Goal: Task Accomplishment & Management: Complete application form

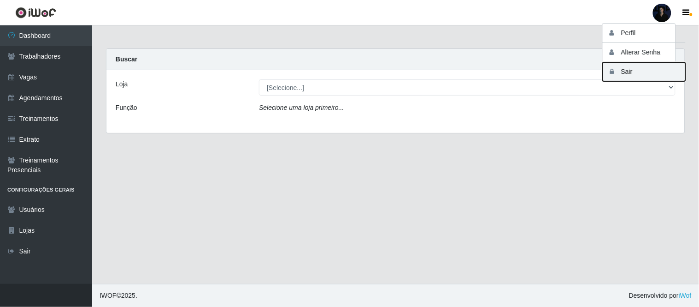
click at [634, 71] on button "Sair" at bounding box center [644, 71] width 83 height 19
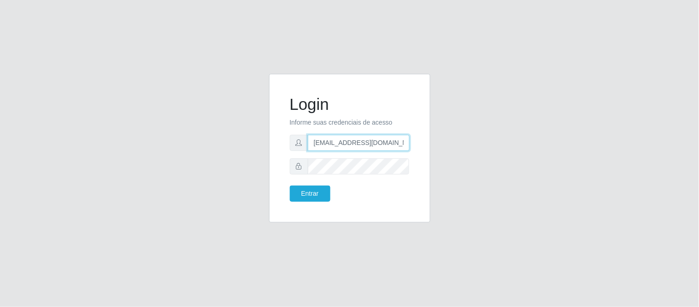
click at [363, 137] on input "anacarina390@moreira.com" at bounding box center [359, 143] width 102 height 16
drag, startPoint x: 359, startPoint y: 142, endPoint x: 398, endPoint y: 143, distance: 39.2
click at [398, 143] on input "anacarina390@moreira.com" at bounding box center [359, 143] width 102 height 16
type input "anacarina390@nordestão.com"
click at [314, 190] on button "Entrar" at bounding box center [310, 193] width 41 height 16
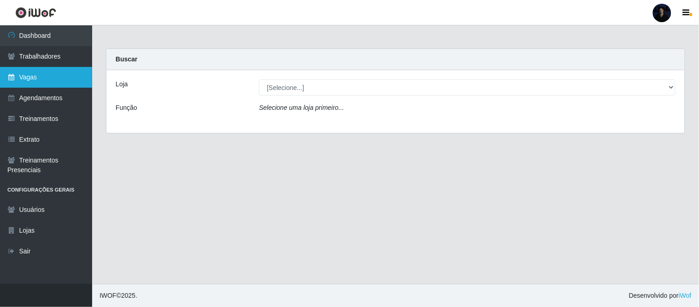
click at [37, 82] on link "Vagas" at bounding box center [46, 77] width 92 height 21
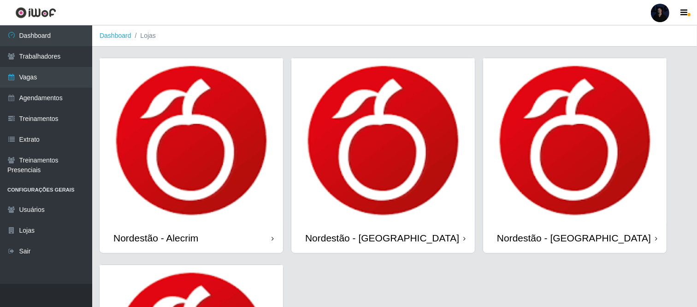
click at [388, 147] on img at bounding box center [383, 140] width 184 height 165
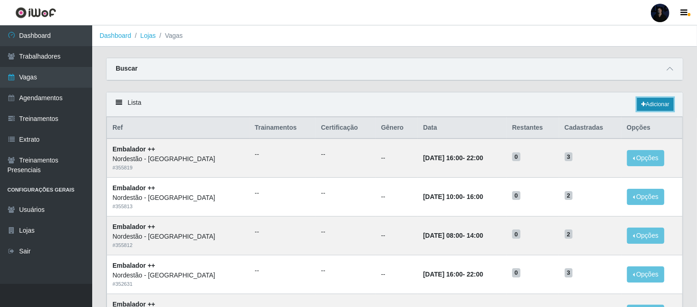
click at [658, 109] on link "Adicionar" at bounding box center [655, 104] width 36 height 13
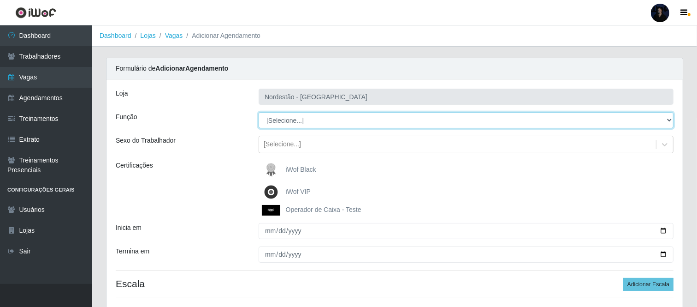
click at [307, 122] on select "[Selecione...] Balconista de Padaria Balconista de Padaria + Balconista de Pada…" at bounding box center [466, 120] width 415 height 16
select select "1"
click at [259, 112] on select "[Selecione...] Balconista de Padaria Balconista de Padaria + Balconista de Pada…" at bounding box center [466, 120] width 415 height 16
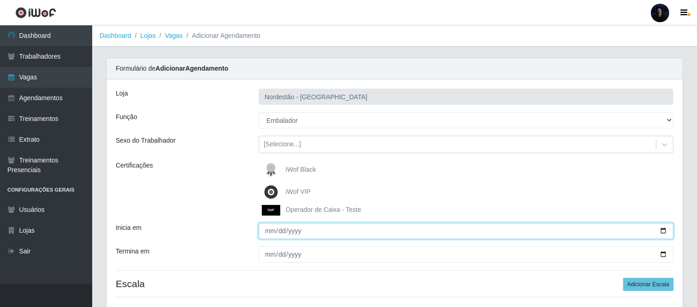
click at [663, 229] on input "Inicia em" at bounding box center [466, 231] width 415 height 16
type input "2025-10-15"
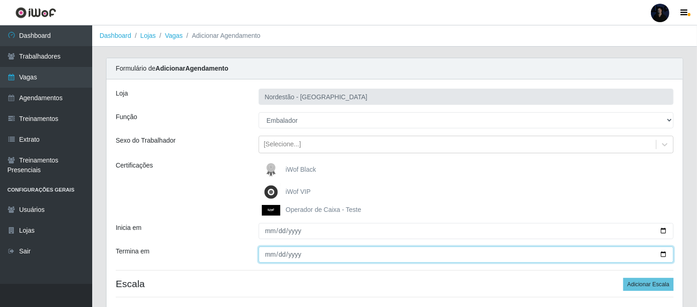
click at [663, 255] on input "Termina em" at bounding box center [466, 254] width 415 height 16
type input "2025-10-15"
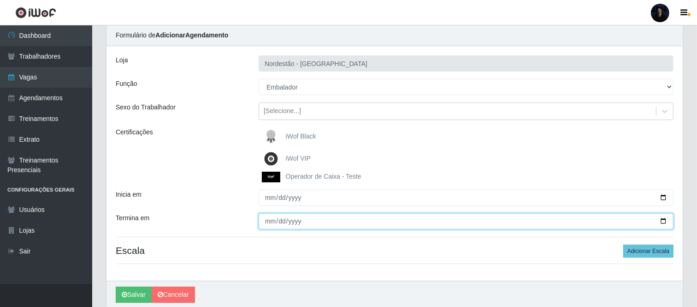
scroll to position [51, 0]
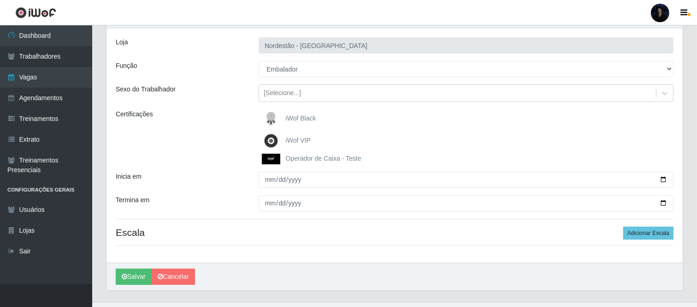
click at [273, 156] on img at bounding box center [273, 159] width 22 height 11
click at [0, 0] on input "Operador de Caixa - Teste" at bounding box center [0, 0] width 0 height 0
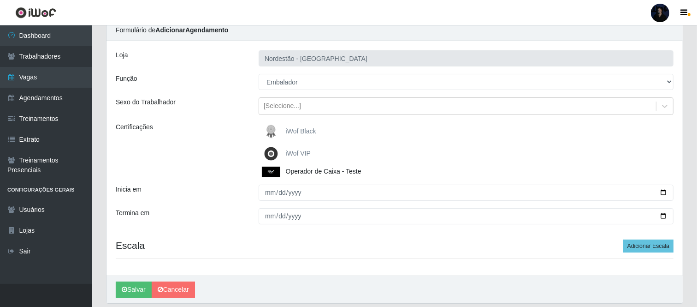
scroll to position [70, 0]
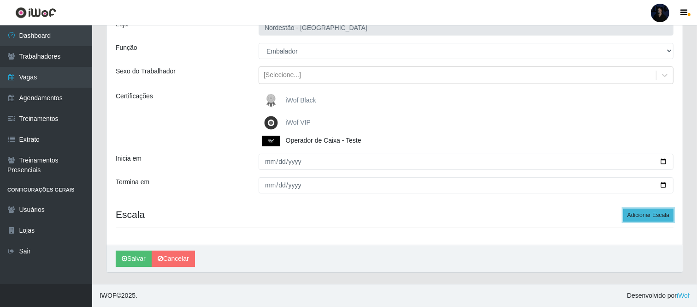
click at [657, 215] on button "Adicionar Escala" at bounding box center [648, 214] width 50 height 13
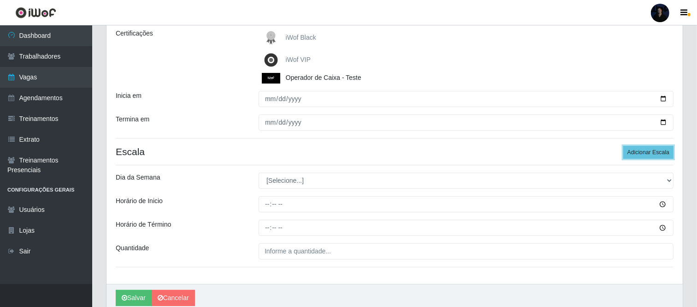
scroll to position [172, 0]
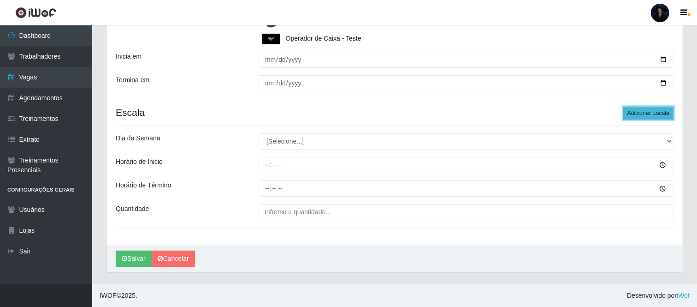
click at [646, 108] on button "Adicionar Escala" at bounding box center [648, 113] width 50 height 13
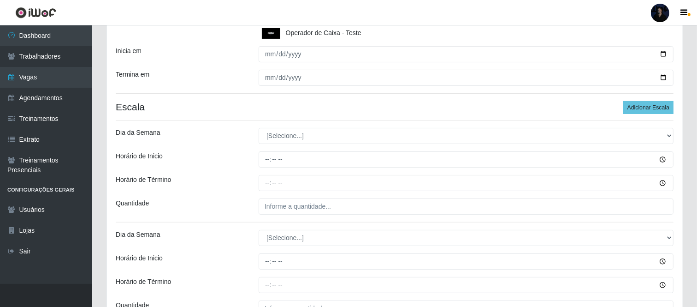
scroll to position [222, 0]
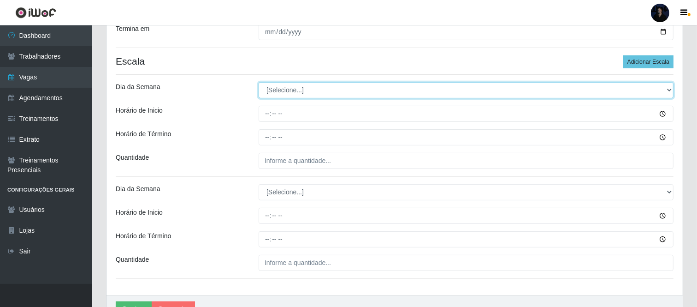
click at [278, 94] on select "[Selecione...] Segunda Terça Quarta Quinta Sexta Sábado Domingo" at bounding box center [466, 90] width 415 height 16
select select "3"
click at [259, 82] on select "[Selecione...] Segunda Terça Quarta Quinta Sexta Sábado Domingo" at bounding box center [466, 90] width 415 height 16
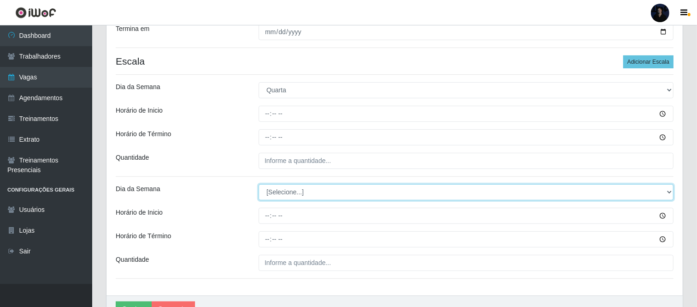
click at [281, 197] on select "[Selecione...] Segunda Terça Quarta Quinta Sexta Sábado Domingo" at bounding box center [466, 192] width 415 height 16
select select "3"
click at [259, 184] on select "[Selecione...] Segunda Terça Quarta Quinta Sexta Sábado Domingo" at bounding box center [466, 192] width 415 height 16
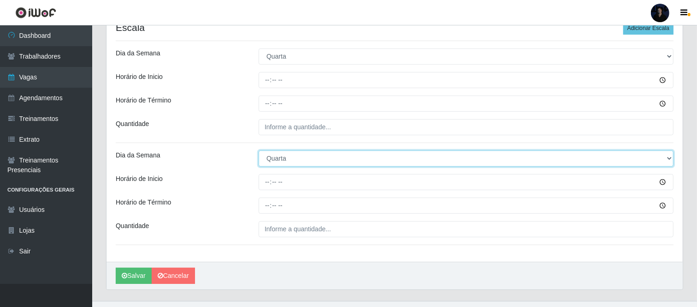
scroll to position [257, 0]
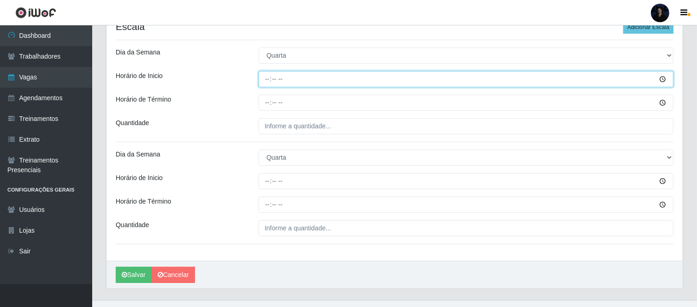
click at [267, 81] on input "Horário de Inicio" at bounding box center [466, 79] width 415 height 16
type input "07:00"
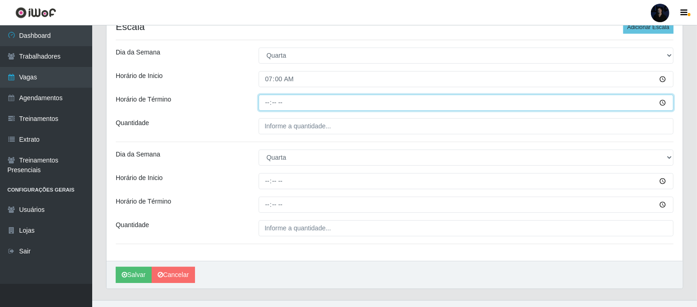
click at [265, 99] on input "Horário de Término" at bounding box center [466, 103] width 415 height 16
type input "13:00"
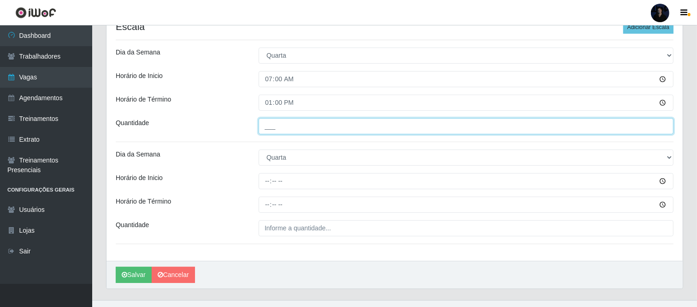
click at [266, 124] on input "___" at bounding box center [466, 126] width 415 height 16
type input "1__"
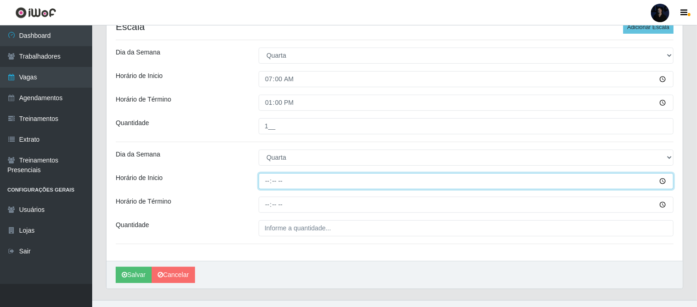
click at [269, 176] on input "Horário de Inicio" at bounding box center [466, 181] width 415 height 16
type input "14:00"
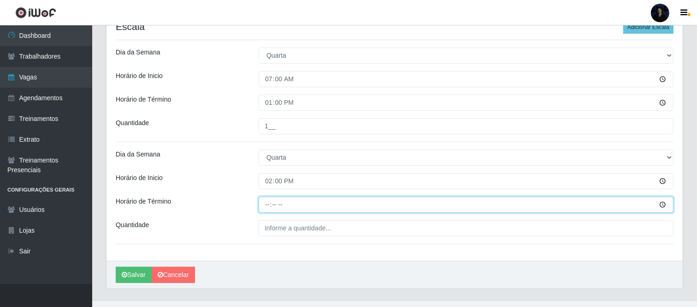
click at [267, 204] on input "Horário de Término" at bounding box center [466, 204] width 415 height 16
type input "20:00"
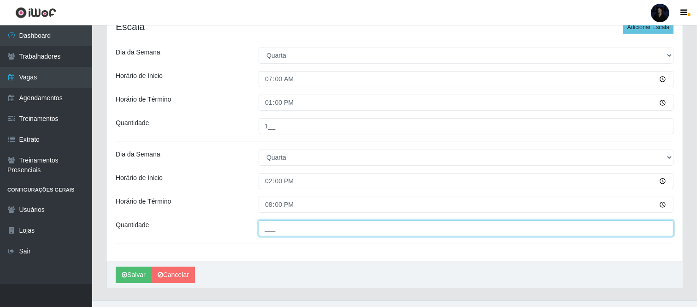
click at [267, 228] on input "___" at bounding box center [466, 228] width 415 height 16
type input "1__"
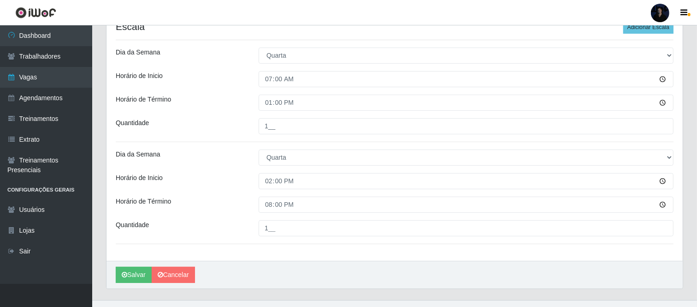
click at [277, 256] on div "Loja Nordestão - Nova Parnamirim Função [Selecione...] Balconista de Padaria Ba…" at bounding box center [395, 41] width 576 height 438
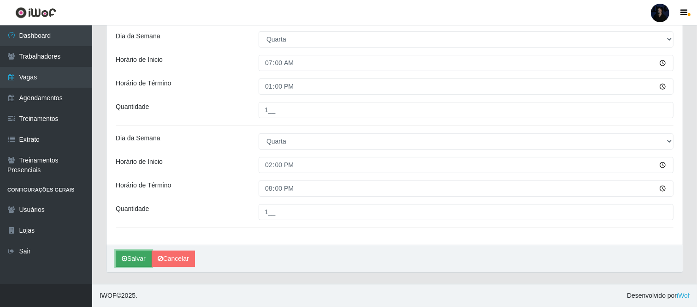
click at [132, 259] on button "Salvar" at bounding box center [134, 258] width 36 height 16
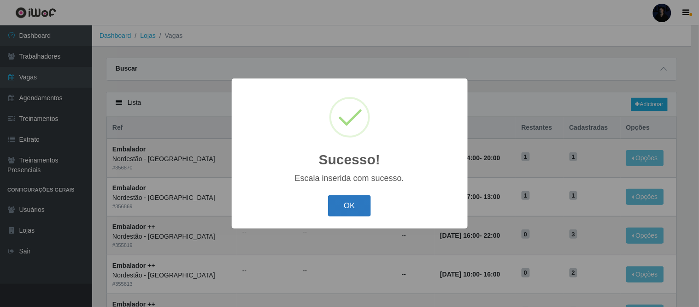
click at [355, 209] on button "OK" at bounding box center [349, 206] width 43 height 22
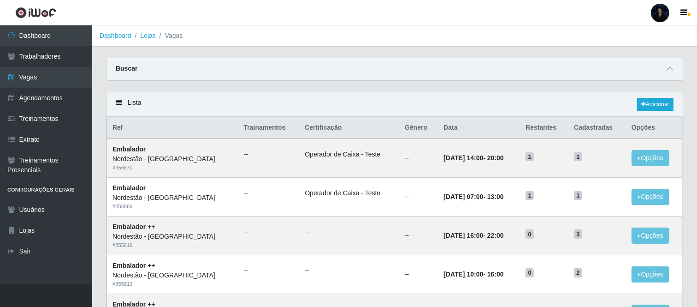
click at [492, 93] on div "Lista Adicionar" at bounding box center [395, 104] width 576 height 24
click at [647, 107] on link "Adicionar" at bounding box center [655, 104] width 36 height 13
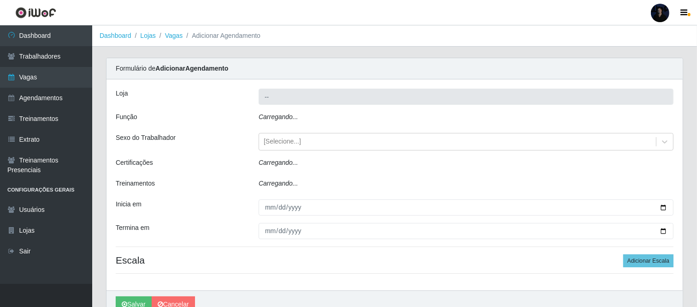
type input "Nordestão - [GEOGRAPHIC_DATA]"
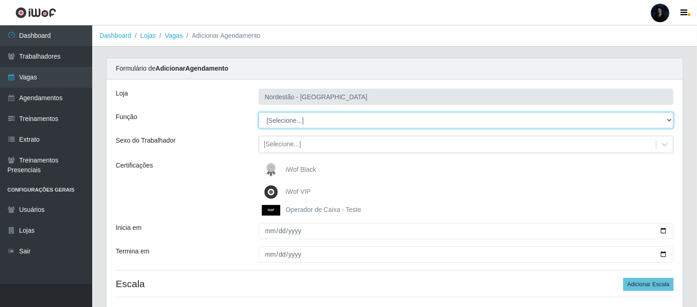
click at [293, 117] on select "[Selecione...] Balconista de Padaria Balconista de Padaria + Balconista de Pada…" at bounding box center [466, 120] width 415 height 16
select select "1"
click at [259, 112] on select "[Selecione...] Balconista de Padaria Balconista de Padaria + Balconista de Pada…" at bounding box center [466, 120] width 415 height 16
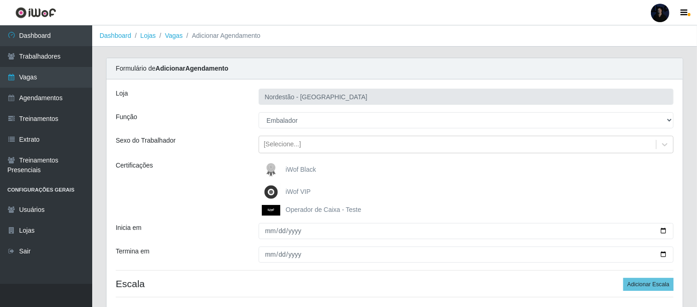
click at [291, 206] on span "Operador de Caixa - Teste" at bounding box center [324, 209] width 76 height 7
click at [0, 0] on input "Operador de Caixa - Teste" at bounding box center [0, 0] width 0 height 0
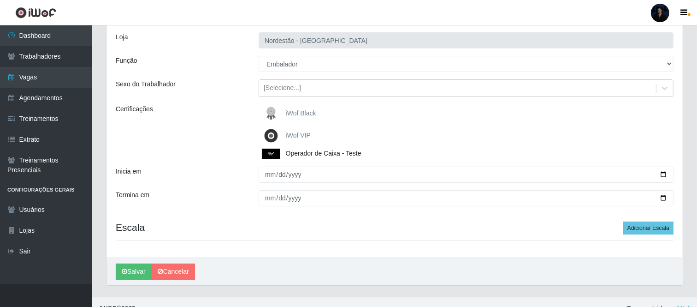
scroll to position [70, 0]
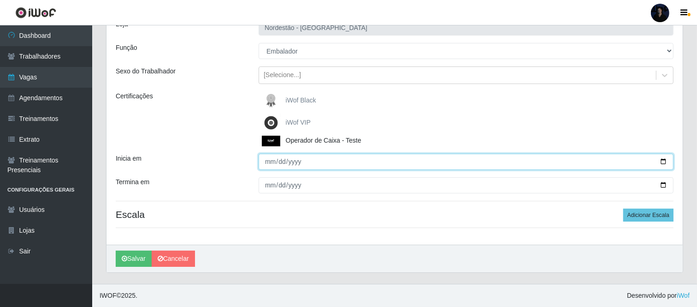
click at [659, 160] on input "Inicia em" at bounding box center [466, 162] width 415 height 16
type input "2025-10-26"
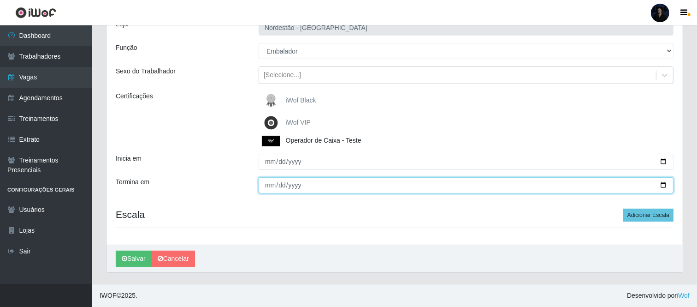
click at [662, 185] on input "Termina em" at bounding box center [466, 185] width 415 height 16
type input "[DATE]"
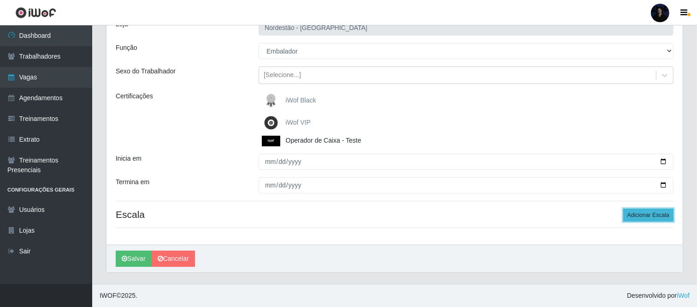
click at [659, 214] on button "Adicionar Escala" at bounding box center [648, 214] width 50 height 13
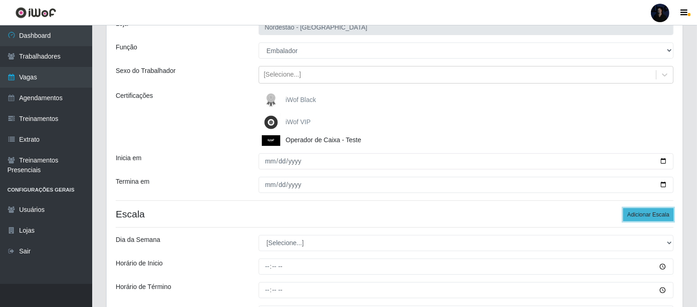
click at [659, 214] on button "Adicionar Escala" at bounding box center [648, 214] width 50 height 13
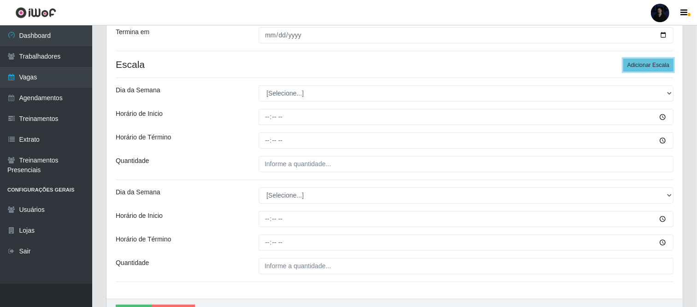
scroll to position [273, 0]
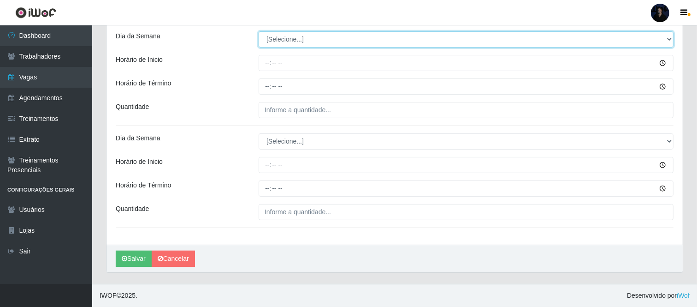
click at [296, 47] on select "[Selecione...] Segunda Terça Quarta Quinta Sexta Sábado Domingo" at bounding box center [466, 39] width 415 height 16
select select "0"
click at [259, 31] on select "[Selecione...] Segunda Terça Quarta Quinta Sexta Sábado Domingo" at bounding box center [466, 39] width 415 height 16
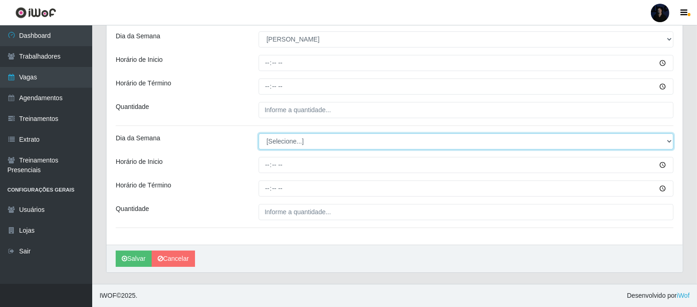
click at [292, 140] on select "[Selecione...] Segunda Terça Quarta Quinta Sexta Sábado Domingo" at bounding box center [466, 141] width 415 height 16
select select "5"
click at [259, 133] on select "[Selecione...] Segunda Terça Quarta Quinta Sexta Sábado Domingo" at bounding box center [466, 141] width 415 height 16
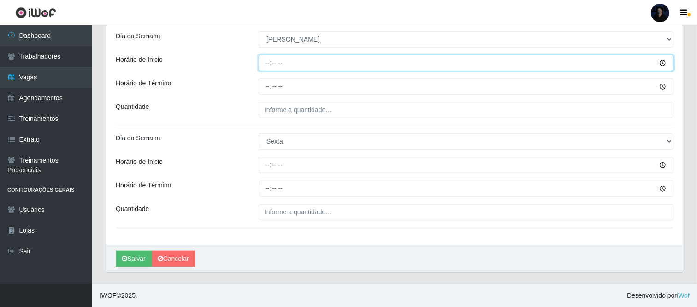
click at [269, 66] on input "Horário de Inicio" at bounding box center [466, 63] width 415 height 16
type input "15:00"
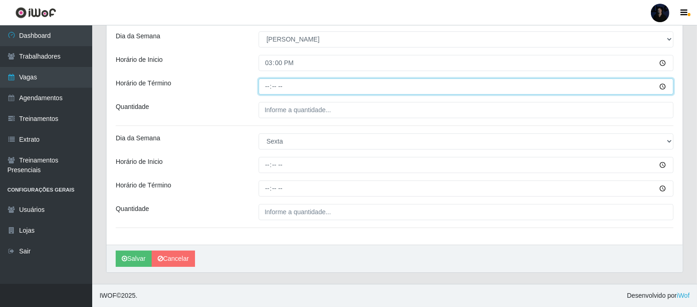
click at [265, 83] on input "Horário de Término" at bounding box center [466, 86] width 415 height 16
type input "21:00"
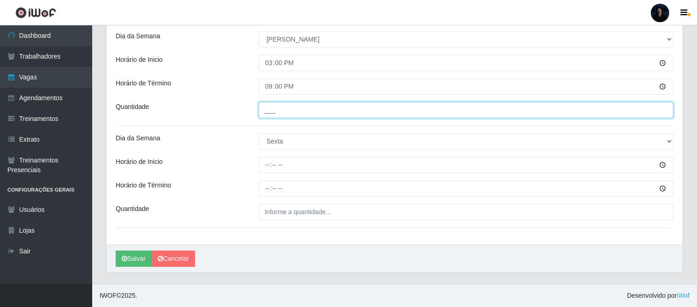
click at [265, 112] on input "___" at bounding box center [466, 110] width 415 height 16
type input "1__"
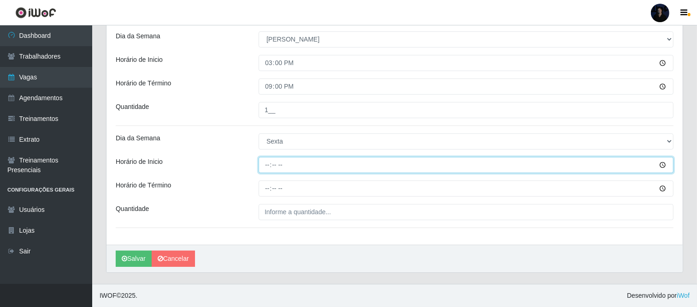
click at [267, 162] on input "Horário de Inicio" at bounding box center [466, 165] width 415 height 16
type input "15:00"
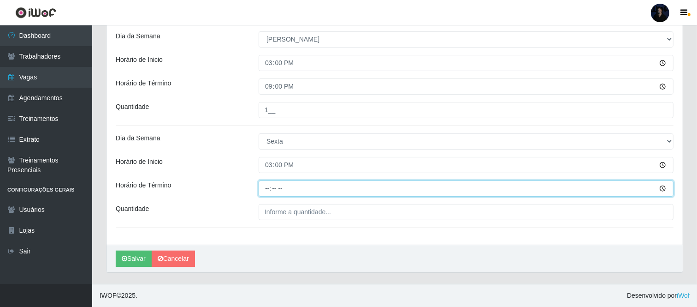
click at [265, 187] on input "Horário de Término" at bounding box center [466, 188] width 415 height 16
type input "21:00"
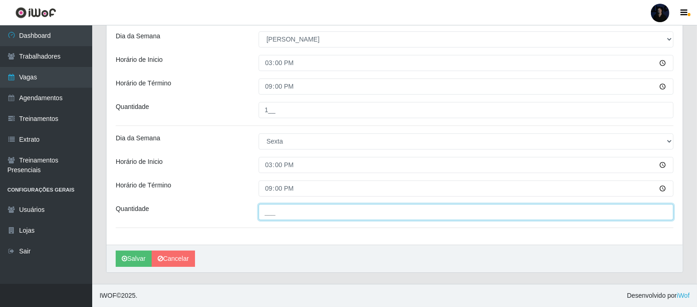
click at [267, 208] on input "___" at bounding box center [466, 212] width 415 height 16
type input "1__"
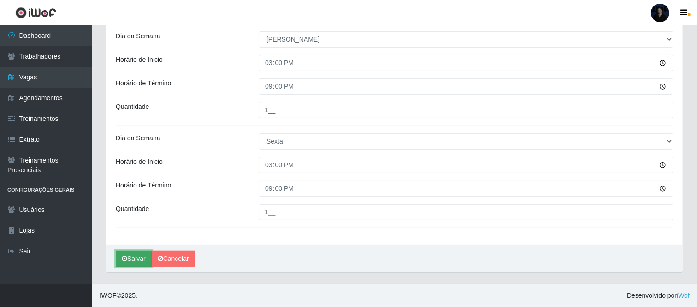
click at [137, 256] on button "Salvar" at bounding box center [134, 258] width 36 height 16
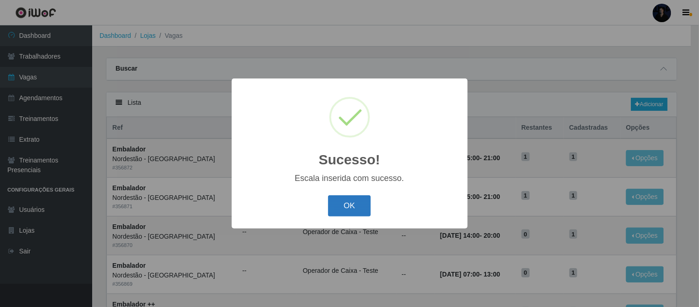
click at [344, 198] on button "OK" at bounding box center [349, 206] width 43 height 22
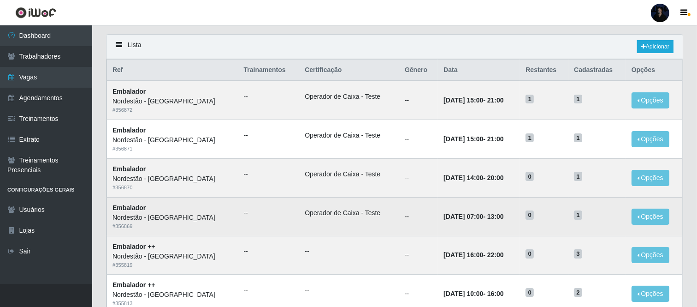
scroll to position [51, 0]
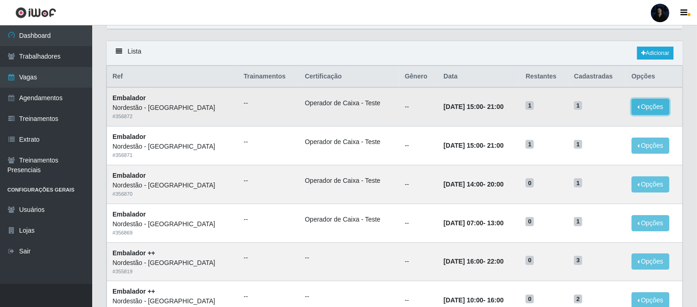
click at [644, 105] on button "Opções" at bounding box center [651, 107] width 38 height 16
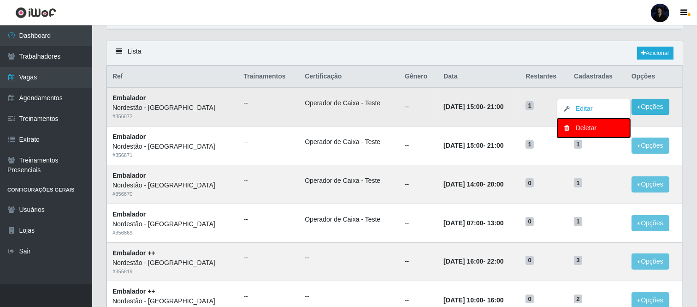
click at [575, 128] on div "Deletar" at bounding box center [594, 128] width 54 height 10
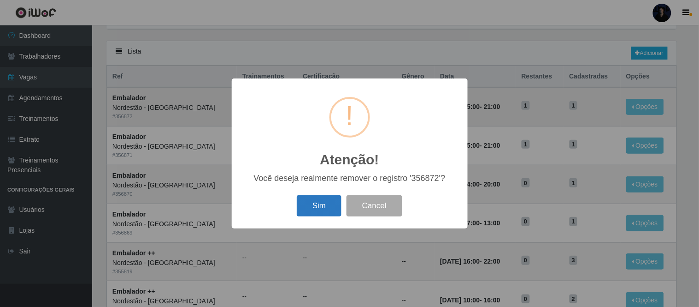
click at [324, 207] on button "Sim" at bounding box center [319, 206] width 45 height 22
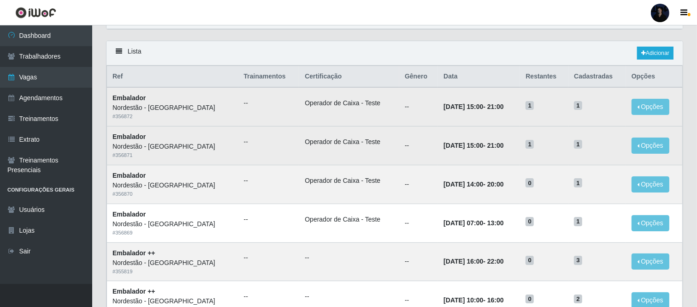
scroll to position [0, 0]
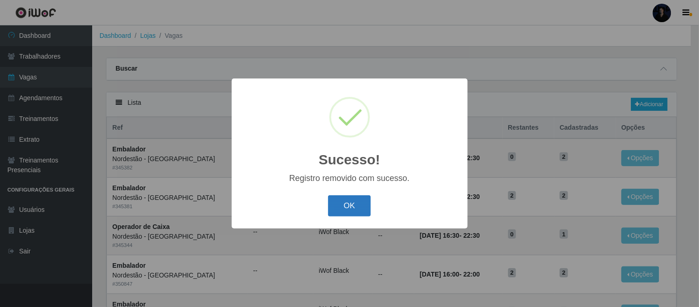
click at [349, 203] on button "OK" at bounding box center [349, 206] width 43 height 22
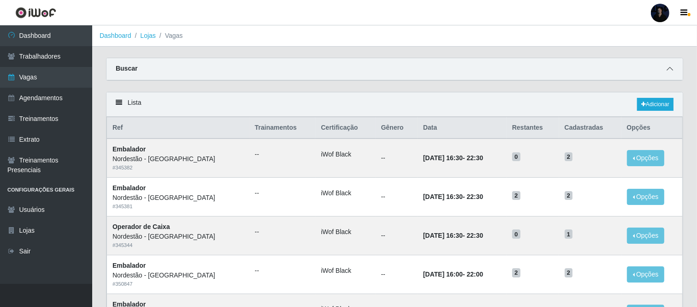
click at [667, 70] on icon at bounding box center [670, 68] width 6 height 6
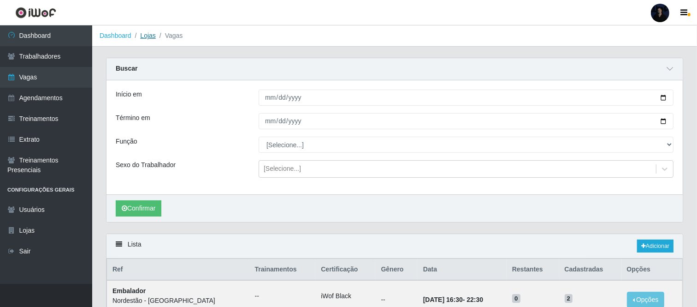
click at [148, 34] on link "Lojas" at bounding box center [147, 35] width 15 height 7
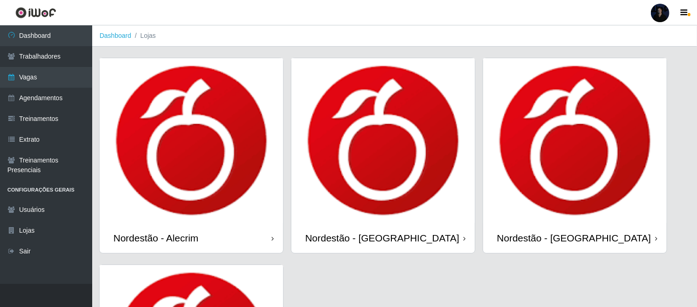
click at [361, 162] on img at bounding box center [383, 140] width 184 height 165
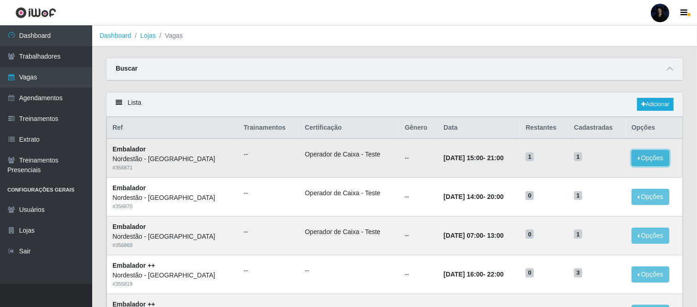
click at [654, 159] on button "Opções" at bounding box center [651, 158] width 38 height 16
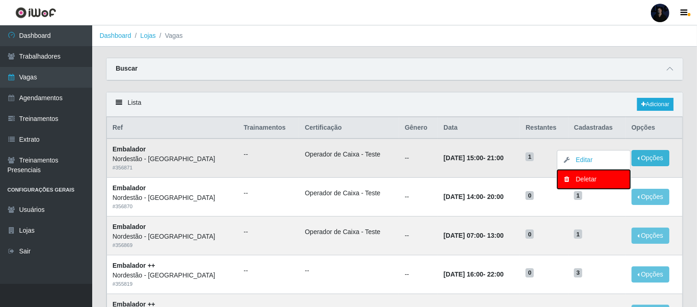
click at [573, 177] on div "Deletar" at bounding box center [594, 179] width 54 height 10
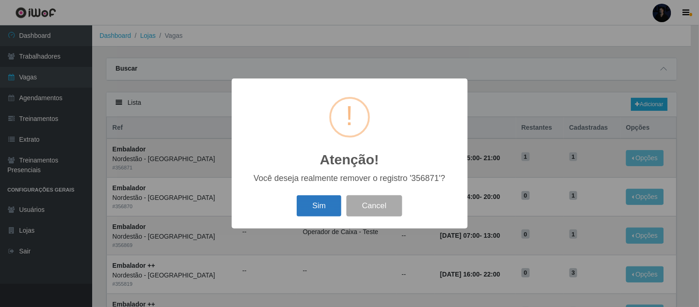
click at [311, 203] on button "Sim" at bounding box center [319, 206] width 45 height 22
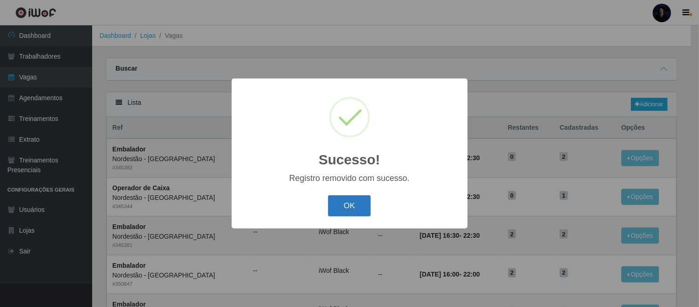
click at [344, 201] on button "OK" at bounding box center [349, 206] width 43 height 22
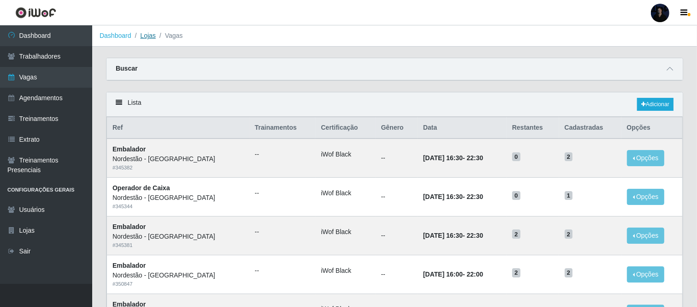
click at [143, 38] on link "Lojas" at bounding box center [147, 35] width 15 height 7
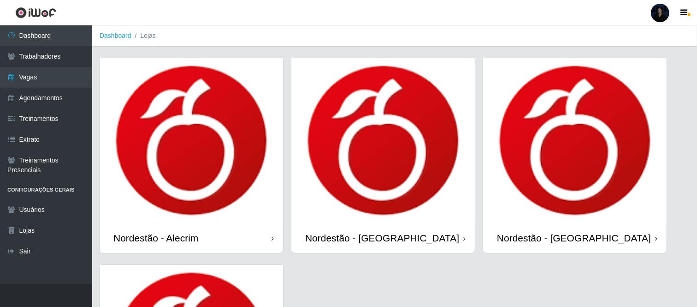
click at [415, 208] on img at bounding box center [383, 140] width 184 height 165
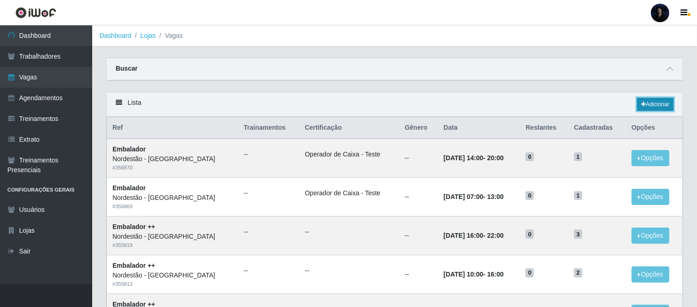
click at [650, 105] on link "Adicionar" at bounding box center [655, 104] width 36 height 13
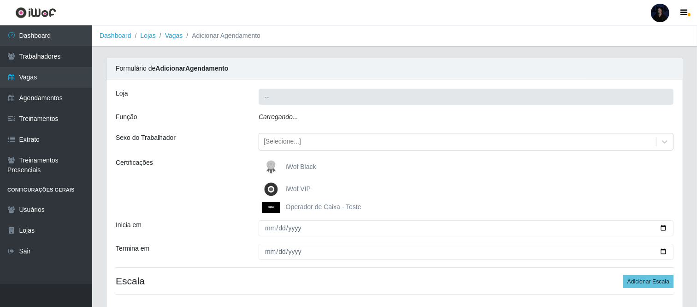
type input "Nordestão - [GEOGRAPHIC_DATA]"
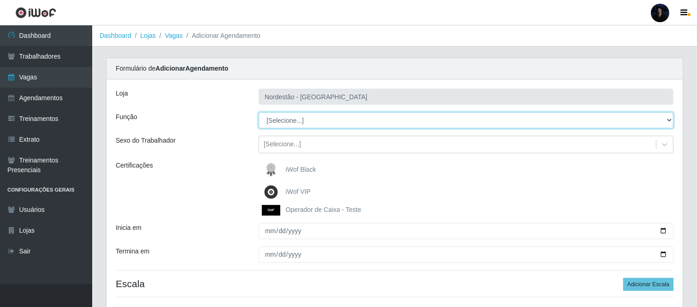
click at [291, 120] on select "[Selecione...] Balconista de Padaria Balconista de Padaria + Balconista de Pada…" at bounding box center [466, 120] width 415 height 16
select select "1"
click at [259, 112] on select "[Selecione...] Balconista de Padaria Balconista de Padaria + Balconista de Pada…" at bounding box center [466, 120] width 415 height 16
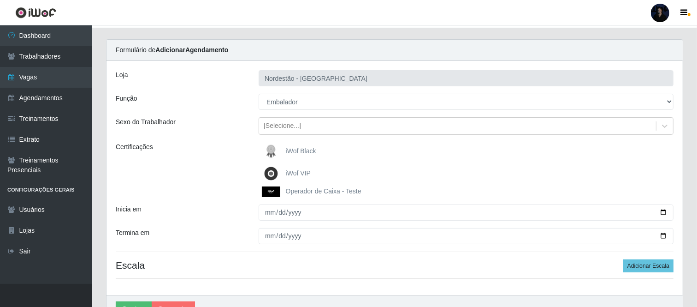
click at [288, 188] on span "Operador de Caixa - Teste" at bounding box center [324, 190] width 76 height 7
click at [0, 0] on input "Operador de Caixa - Teste" at bounding box center [0, 0] width 0 height 0
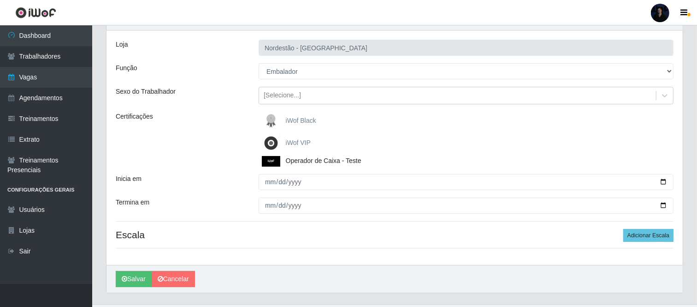
scroll to position [18, 0]
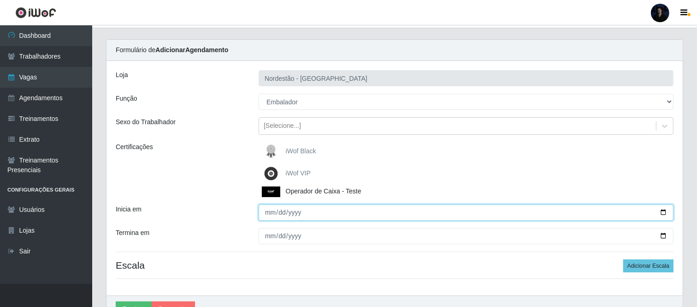
click at [663, 213] on input "Inicia em" at bounding box center [466, 212] width 415 height 16
type input "2025-10-16"
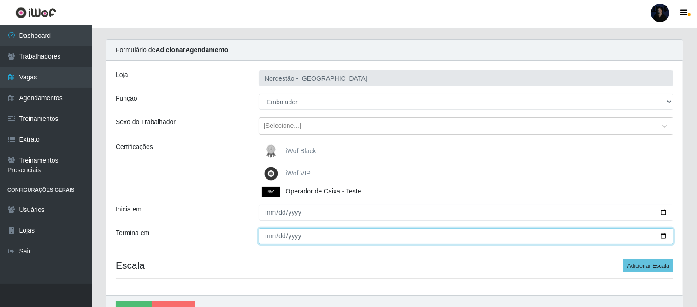
click at [660, 235] on input "Termina em" at bounding box center [466, 236] width 415 height 16
type input "2025-10-17"
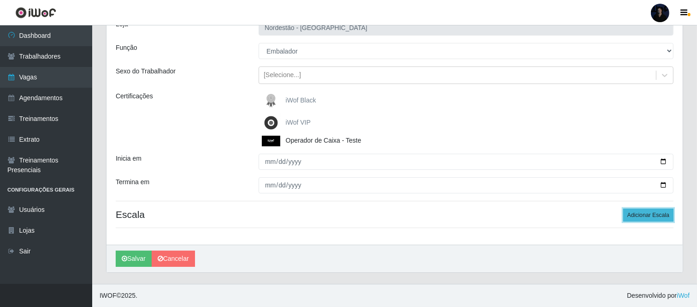
click at [649, 209] on button "Adicionar Escala" at bounding box center [648, 214] width 50 height 13
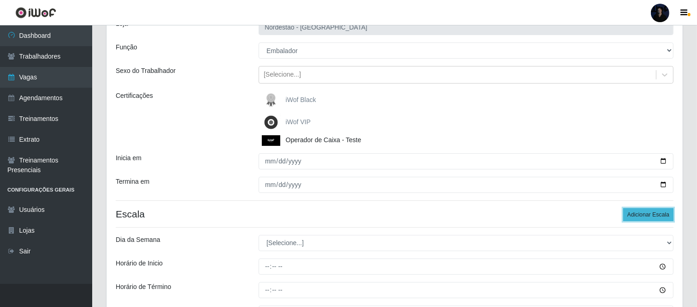
click at [646, 212] on button "Adicionar Escala" at bounding box center [648, 214] width 50 height 13
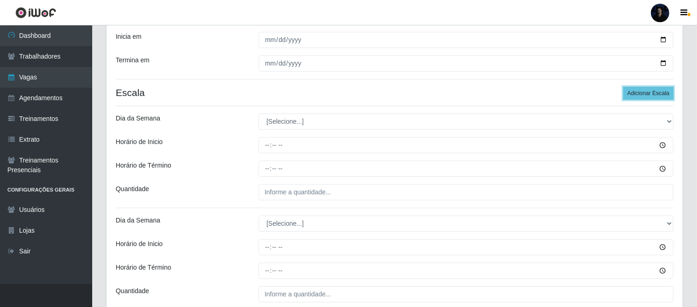
scroll to position [223, 0]
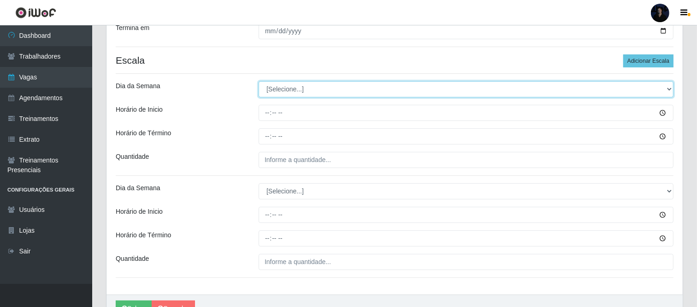
click at [333, 83] on select "[Selecione...] Segunda Terça Quarta Quinta Sexta Sábado Domingo" at bounding box center [466, 89] width 415 height 16
select select "4"
click at [259, 81] on select "[Selecione...] Segunda Terça Quarta Quinta Sexta Sábado Domingo" at bounding box center [466, 89] width 415 height 16
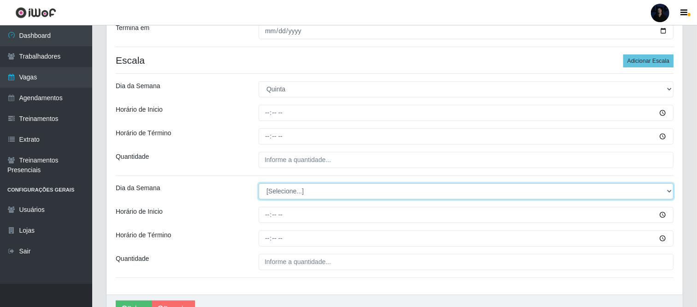
click at [282, 196] on select "[Selecione...] Segunda Terça Quarta Quinta Sexta Sábado Domingo" at bounding box center [466, 191] width 415 height 16
select select "5"
click at [259, 183] on select "[Selecione...] Segunda Terça Quarta Quinta Sexta Sábado Domingo" at bounding box center [466, 191] width 415 height 16
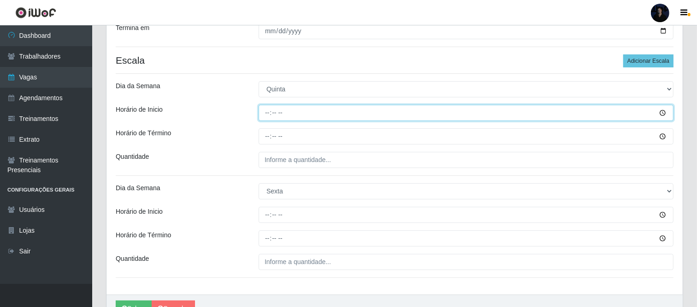
click at [267, 115] on input "Horário de Inicio" at bounding box center [466, 113] width 415 height 16
click at [270, 116] on input "Horário de Inicio" at bounding box center [466, 113] width 415 height 16
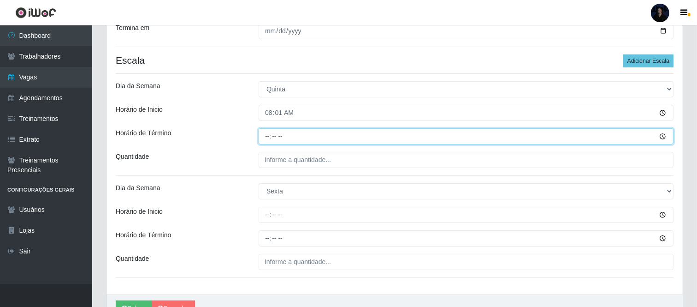
click at [268, 136] on input "Horário de Término" at bounding box center [466, 136] width 415 height 16
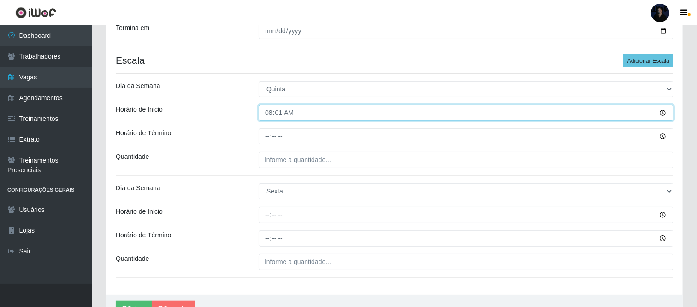
click at [276, 117] on input "08:01" at bounding box center [466, 113] width 415 height 16
type input "08:00"
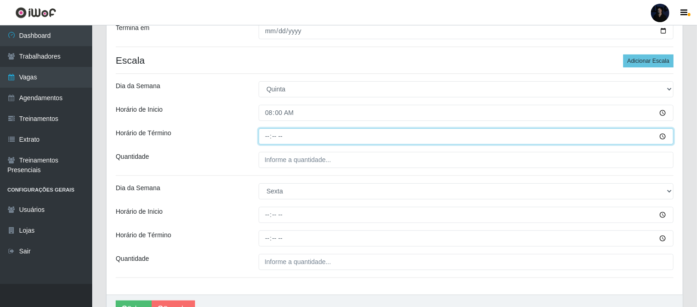
click at [265, 142] on input "Horário de Término" at bounding box center [466, 136] width 415 height 16
type input "14:00"
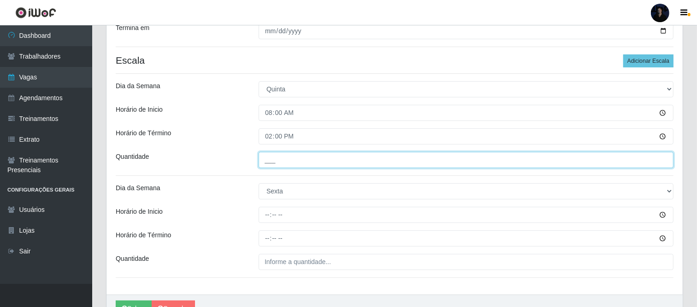
click at [268, 163] on input "___" at bounding box center [466, 160] width 415 height 16
type input "1__"
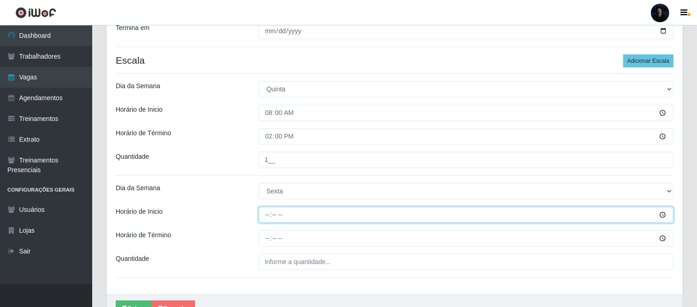
click at [267, 215] on input "Horário de Inicio" at bounding box center [466, 215] width 415 height 16
type input "08:00"
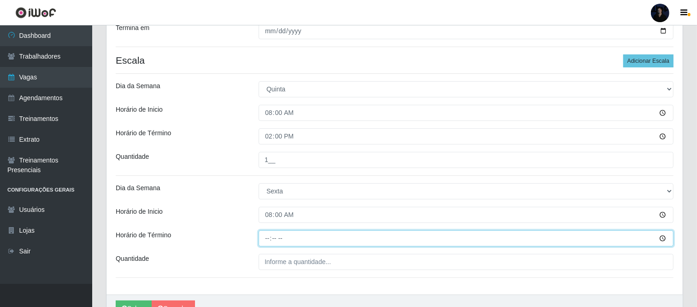
click at [261, 239] on input "Horário de Término" at bounding box center [466, 238] width 415 height 16
type input "14:00"
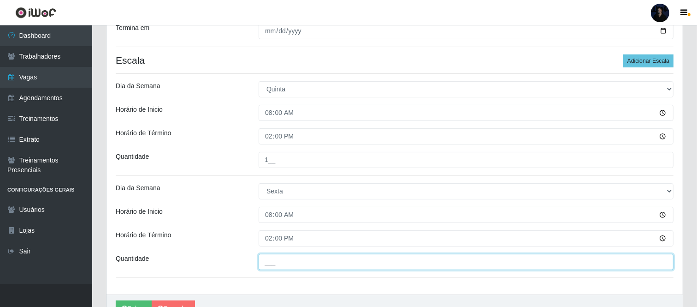
click at [270, 259] on input "___" at bounding box center [466, 262] width 415 height 16
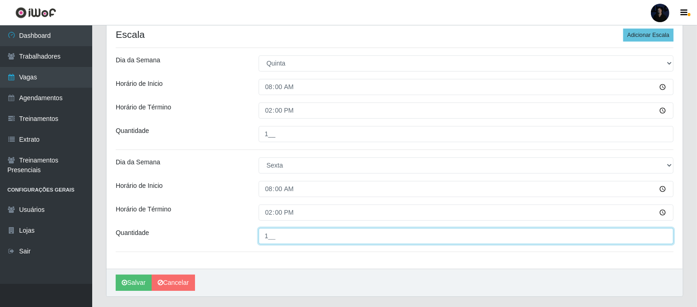
scroll to position [273, 0]
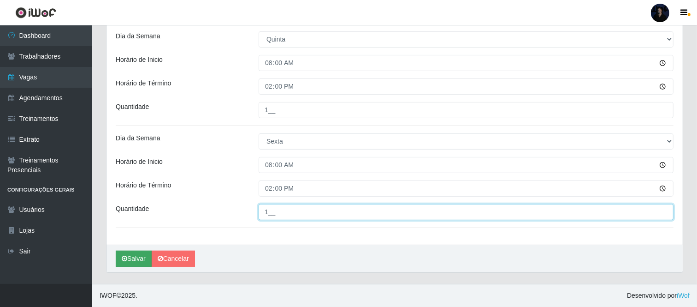
type input "1__"
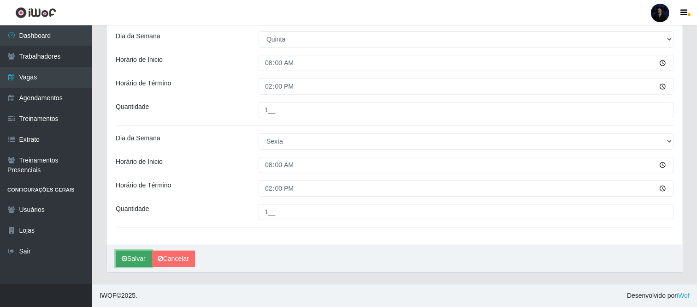
click at [137, 255] on button "Salvar" at bounding box center [134, 258] width 36 height 16
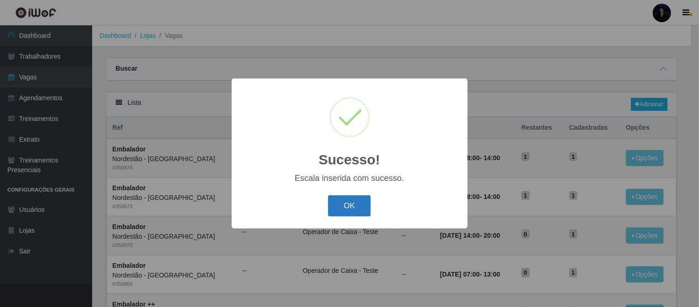
click at [344, 203] on button "OK" at bounding box center [349, 206] width 43 height 22
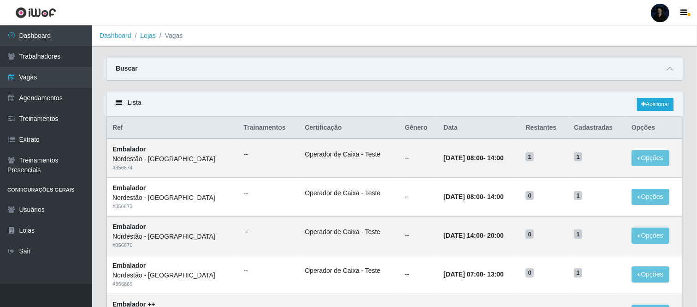
scroll to position [51, 0]
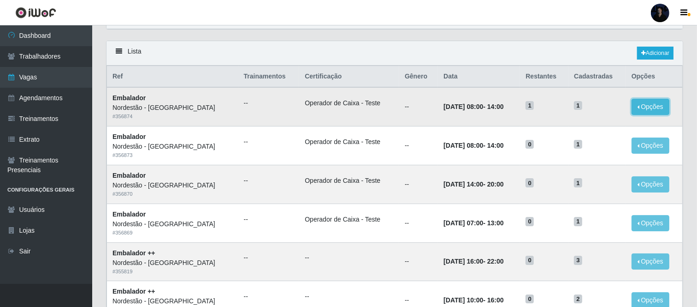
click at [651, 109] on button "Opções" at bounding box center [651, 107] width 38 height 16
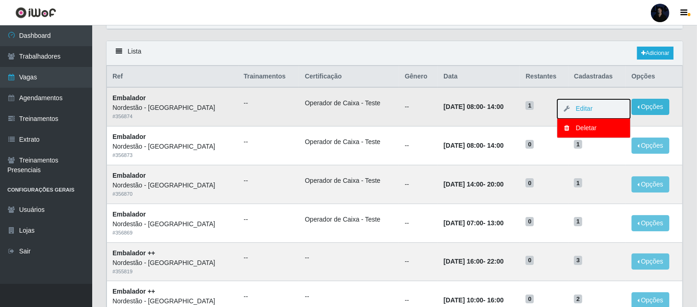
click at [585, 113] on button "Editar" at bounding box center [593, 108] width 73 height 19
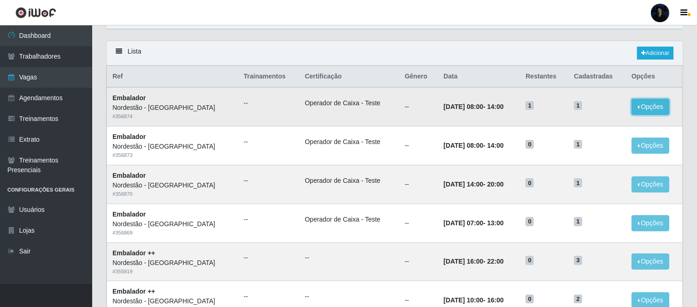
click at [657, 112] on button "Opções" at bounding box center [651, 107] width 38 height 16
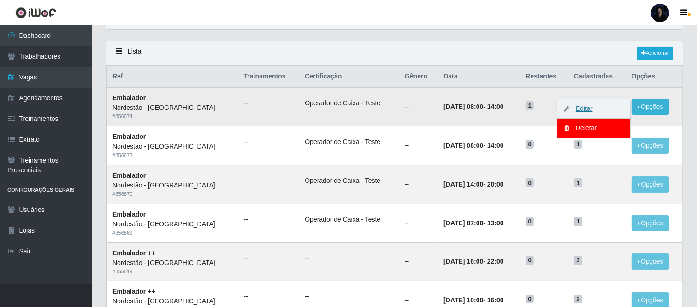
click at [583, 109] on link "Editar" at bounding box center [580, 108] width 26 height 7
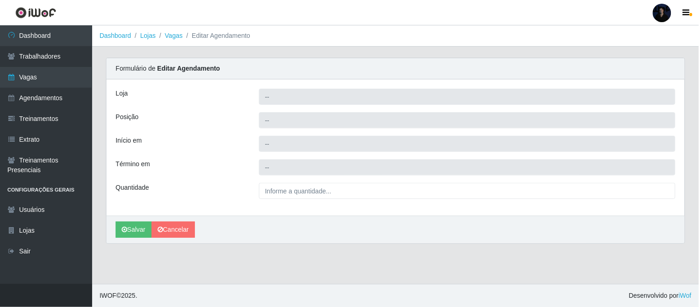
type input "Nordestão - [GEOGRAPHIC_DATA]"
type input "Embalador"
type input "2025-10-17 08:00:00"
type input "2025-10-17 14:00:00"
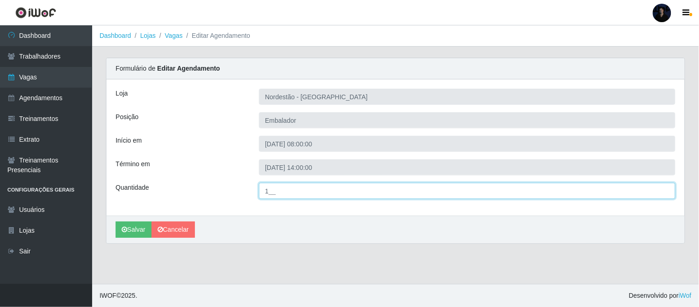
click at [277, 188] on input "1__" at bounding box center [467, 191] width 417 height 16
type input "2__"
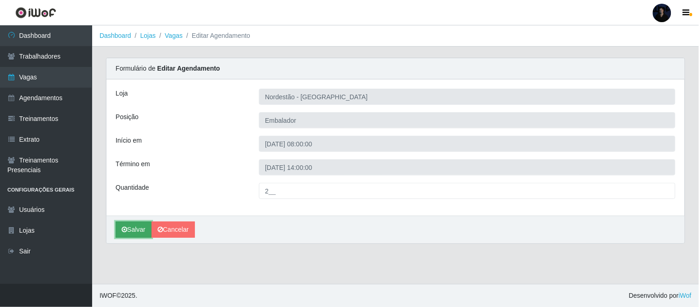
click at [139, 229] on button "Salvar" at bounding box center [134, 229] width 36 height 16
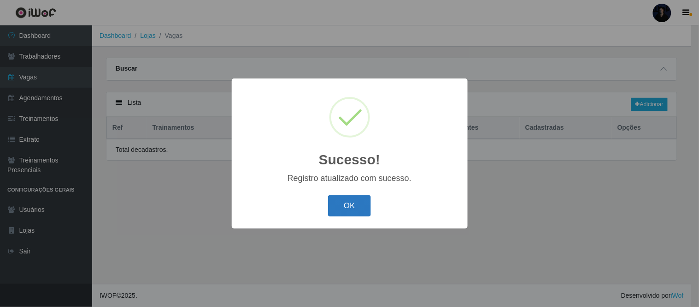
click at [339, 203] on button "OK" at bounding box center [349, 206] width 43 height 22
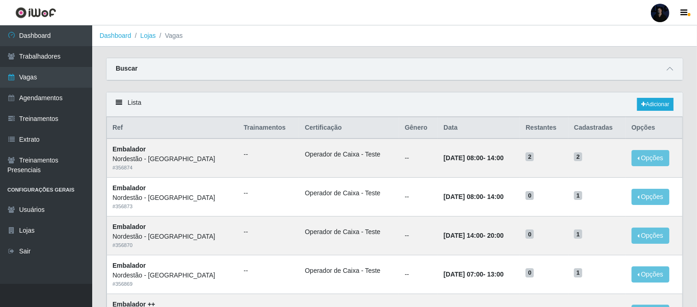
click at [416, 86] on div "Carregando... Buscar Início em Término em Função [Selecione...] Balconista de P…" at bounding box center [394, 75] width 591 height 34
click at [661, 107] on link "Adicionar" at bounding box center [655, 104] width 36 height 13
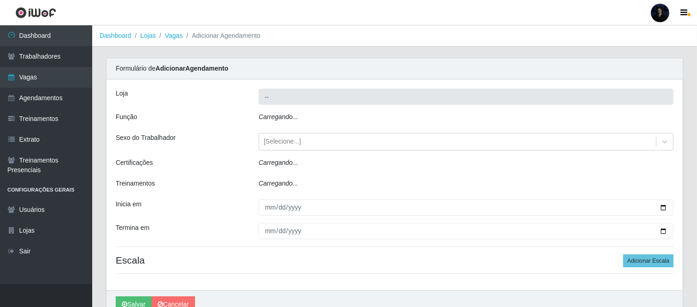
type input "Nordestão - [GEOGRAPHIC_DATA]"
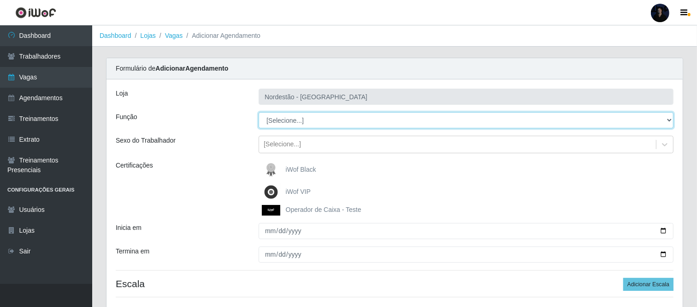
click at [289, 119] on select "[Selecione...] Balconista de Padaria Balconista de Padaria + Balconista de Pada…" at bounding box center [466, 120] width 415 height 16
select select "1"
click at [259, 112] on select "[Selecione...] Balconista de Padaria Balconista de Padaria + Balconista de Pada…" at bounding box center [466, 120] width 415 height 16
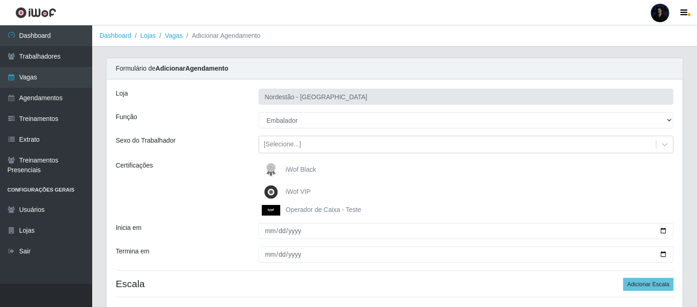
click at [283, 208] on img at bounding box center [273, 210] width 22 height 11
click at [0, 0] on input "Operador de Caixa - Teste" at bounding box center [0, 0] width 0 height 0
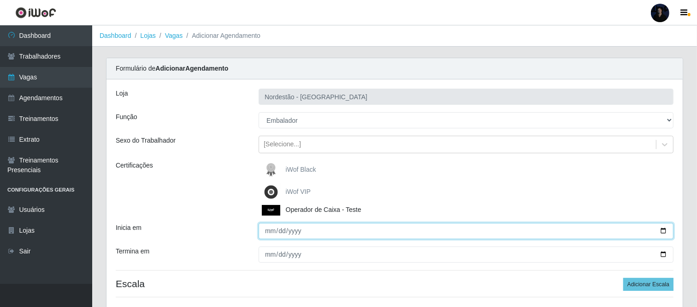
click at [272, 231] on input "Inicia em" at bounding box center [466, 231] width 415 height 16
type input "2025-10-22"
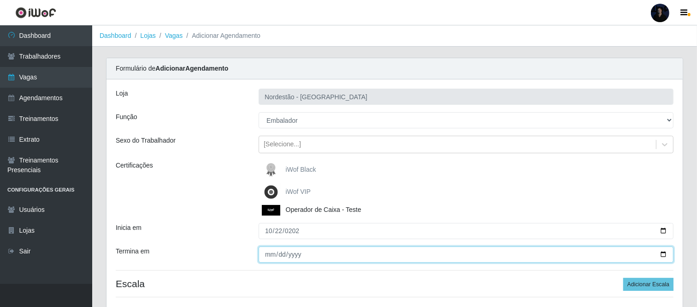
click at [270, 254] on input "Termina em" at bounding box center [466, 254] width 415 height 16
type input "2025-10-22"
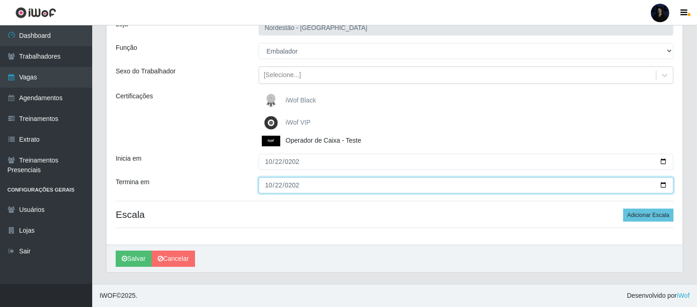
scroll to position [70, 0]
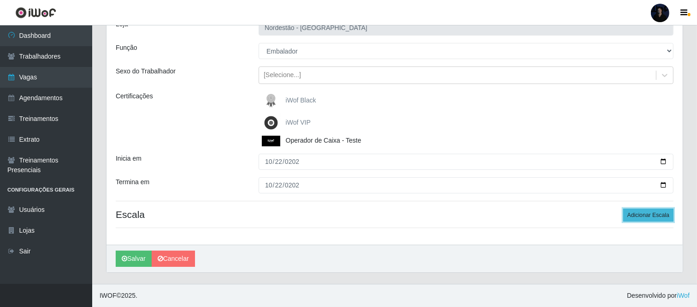
click at [642, 212] on button "Adicionar Escala" at bounding box center [648, 214] width 50 height 13
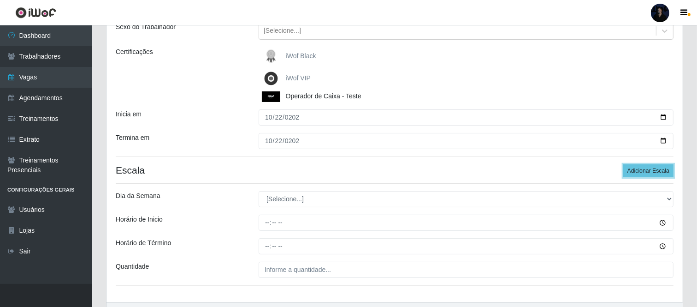
scroll to position [172, 0]
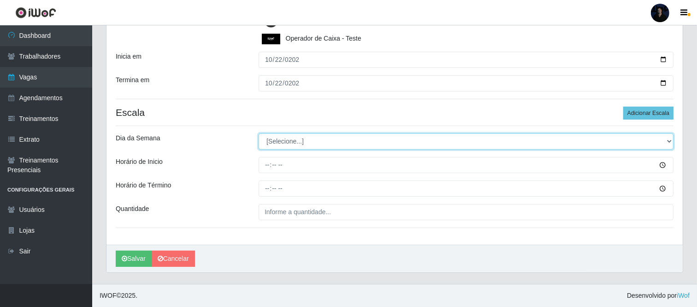
click at [284, 137] on select "[Selecione...] Segunda Terça Quarta Quinta Sexta Sábado Domingo" at bounding box center [466, 141] width 415 height 16
click at [273, 139] on select "[Selecione...] Segunda Terça Quarta Quinta Sexta Sábado Domingo" at bounding box center [466, 141] width 415 height 16
select select "3"
click at [259, 133] on select "[Selecione...] Segunda Terça Quarta Quinta Sexta Sábado Domingo" at bounding box center [466, 141] width 415 height 16
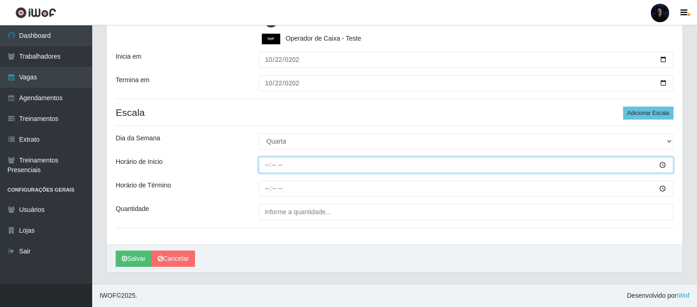
click at [263, 159] on input "Horário de Inicio" at bounding box center [466, 165] width 415 height 16
type input "08:00"
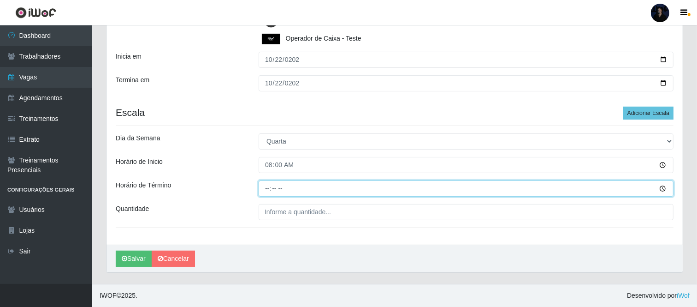
click at [268, 185] on input "Horário de Término" at bounding box center [466, 188] width 415 height 16
type input "14:00"
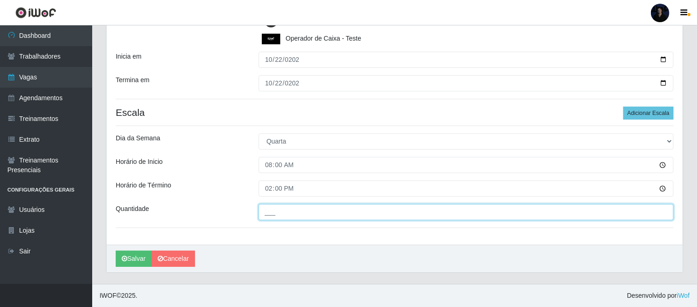
click at [267, 212] on input "___" at bounding box center [466, 212] width 415 height 16
type input "1__"
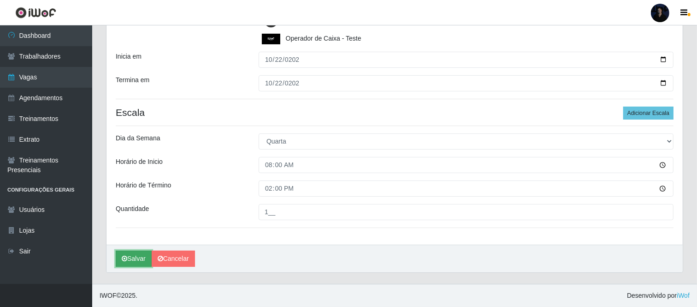
click at [135, 256] on button "Salvar" at bounding box center [134, 258] width 36 height 16
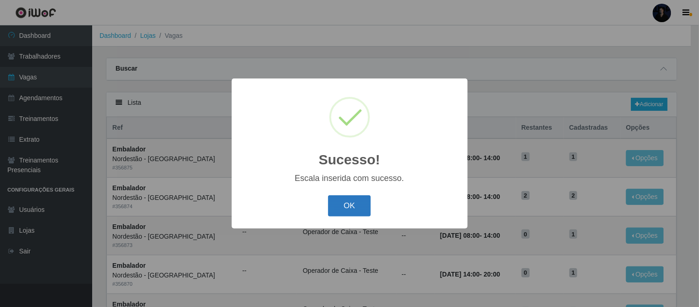
click at [343, 205] on button "OK" at bounding box center [349, 206] width 43 height 22
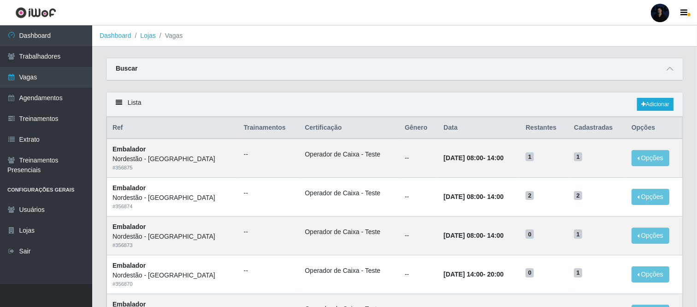
click at [661, 10] on div at bounding box center [660, 13] width 18 height 18
click at [623, 68] on button "Sair" at bounding box center [642, 71] width 83 height 19
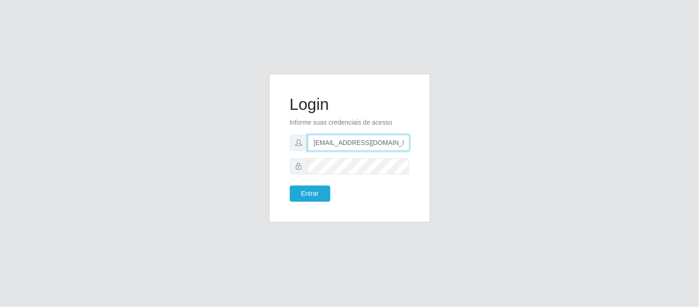
drag, startPoint x: 358, startPoint y: 143, endPoint x: 403, endPoint y: 140, distance: 45.3
click at [403, 140] on input "anacarina390@nordestão.com" at bounding box center [359, 143] width 102 height 16
type input "anacarina390@superfacil.com"
click at [309, 193] on button "Entrar" at bounding box center [310, 193] width 41 height 16
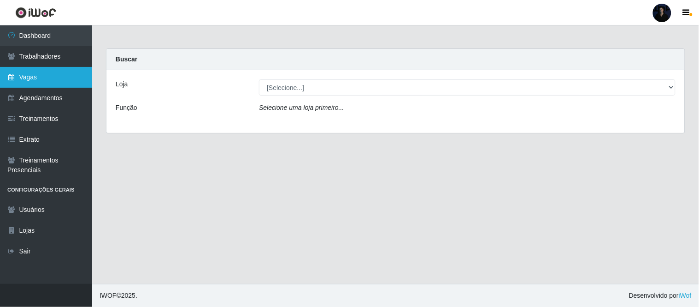
click at [76, 78] on link "Vagas" at bounding box center [46, 77] width 92 height 21
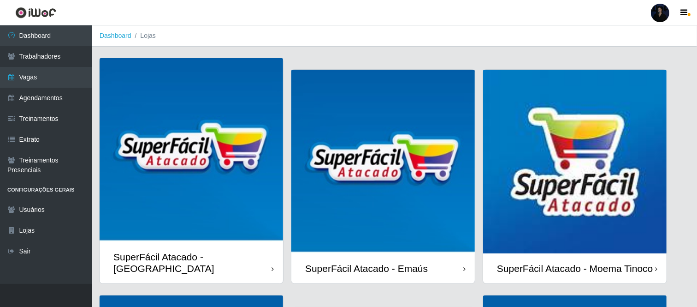
click at [660, 15] on div at bounding box center [660, 13] width 18 height 18
click at [635, 69] on button "Sair" at bounding box center [642, 71] width 83 height 19
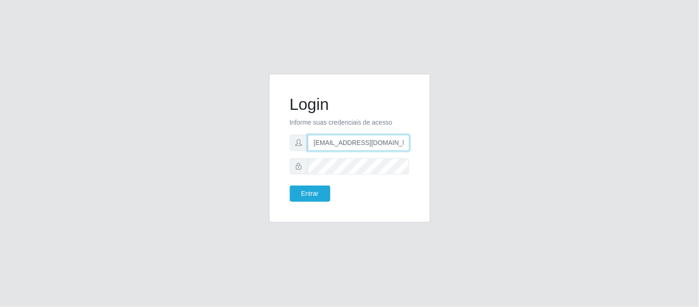
drag, startPoint x: 402, startPoint y: 141, endPoint x: 356, endPoint y: 140, distance: 45.7
click at [356, 140] on input "anacarina390@superfacil.com" at bounding box center [359, 143] width 102 height 16
type input "anacarina390@nordestão.com"
click at [307, 194] on button "Entrar" at bounding box center [310, 193] width 41 height 16
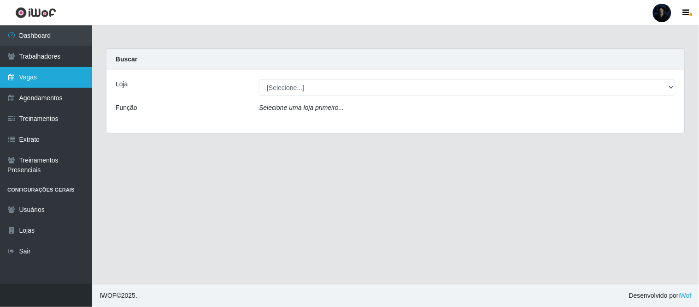
click at [24, 74] on link "Vagas" at bounding box center [46, 77] width 92 height 21
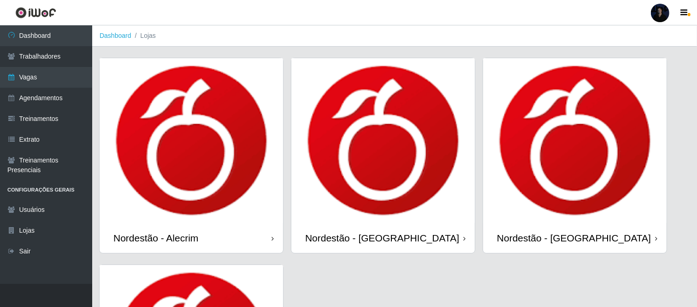
click at [386, 185] on img at bounding box center [383, 140] width 184 height 165
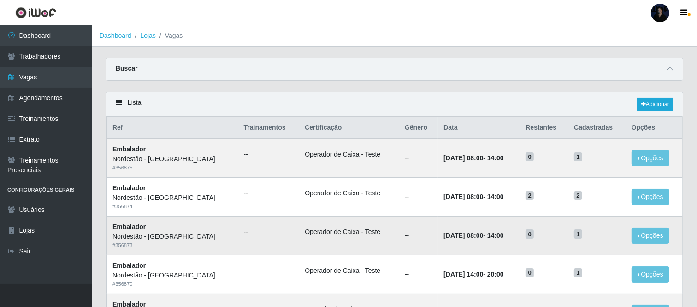
scroll to position [51, 0]
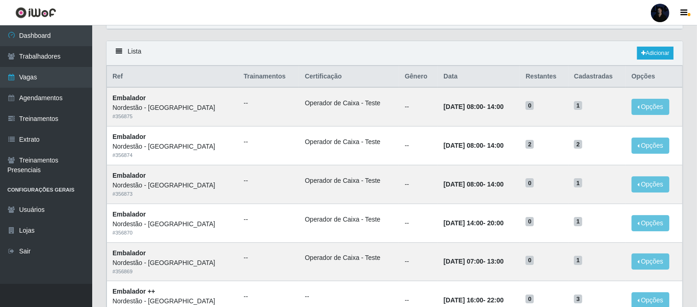
click at [420, 48] on div "Lista Adicionar" at bounding box center [395, 53] width 576 height 24
click at [648, 108] on button "Opções" at bounding box center [651, 107] width 38 height 16
click at [516, 38] on div "Carregando... Buscar Início em Término em Função [Selecione...] Balconista de P…" at bounding box center [394, 23] width 591 height 34
click at [651, 51] on link "Adicionar" at bounding box center [655, 53] width 36 height 13
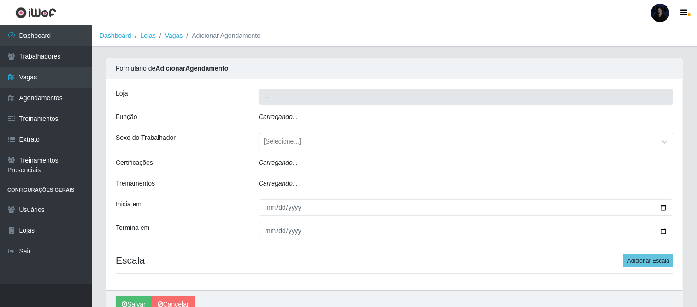
type input "Nordestão - [GEOGRAPHIC_DATA]"
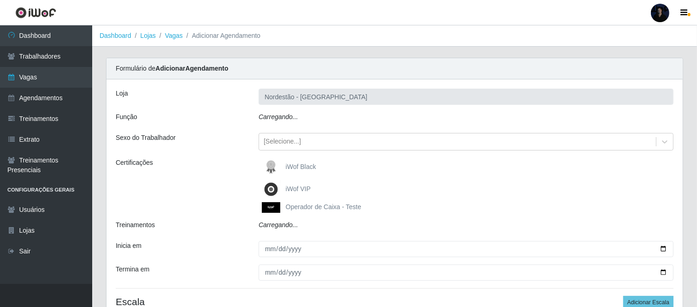
click at [305, 118] on div "Carregando..." at bounding box center [466, 118] width 429 height 13
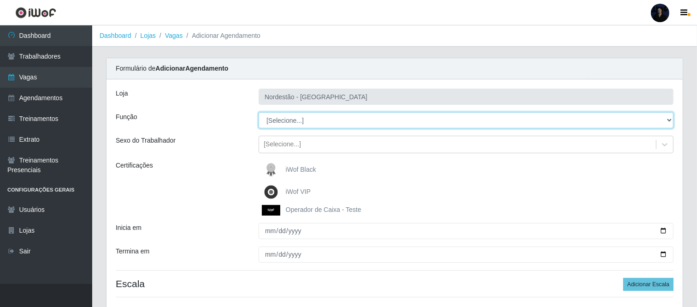
click at [290, 117] on select "[Selecione...] Balconista de Padaria Balconista de Padaria + Balconista de Pada…" at bounding box center [466, 120] width 415 height 16
select select "1"
click at [259, 112] on select "[Selecione...] Balconista de Padaria Balconista de Padaria + Balconista de Pada…" at bounding box center [466, 120] width 415 height 16
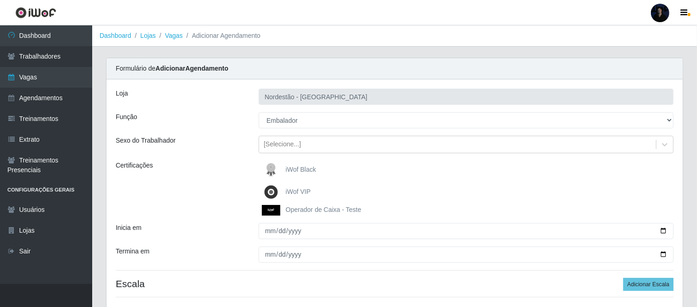
click at [277, 207] on img at bounding box center [273, 210] width 22 height 11
click at [0, 0] on input "Operador de Caixa - Teste" at bounding box center [0, 0] width 0 height 0
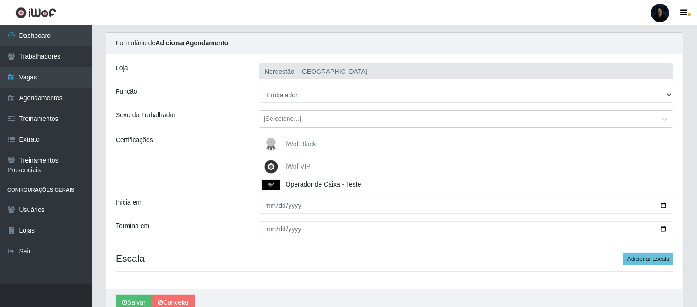
scroll to position [51, 0]
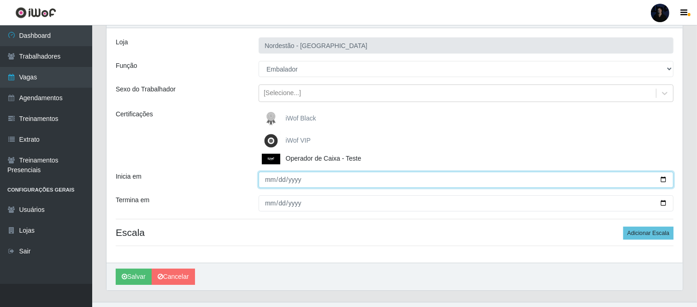
click at [662, 178] on input "Inicia em" at bounding box center [466, 180] width 415 height 16
type input "[DATE]"
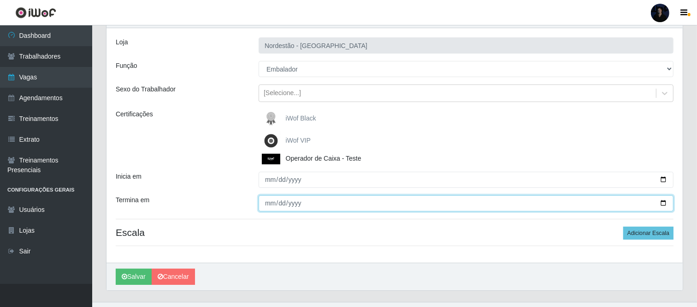
click at [662, 202] on input "Termina em" at bounding box center [466, 203] width 415 height 16
type input "[DATE]"
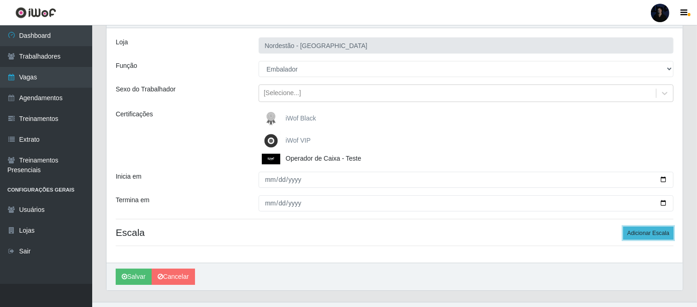
click at [652, 230] on button "Adicionar Escala" at bounding box center [648, 232] width 50 height 13
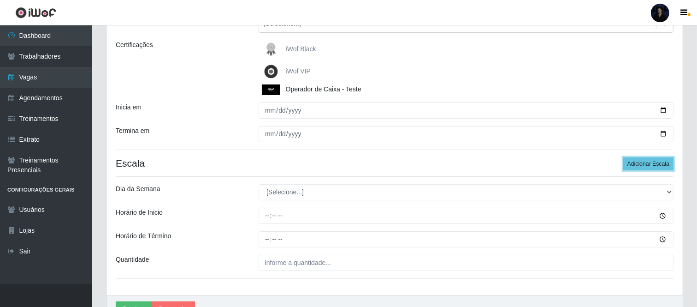
scroll to position [172, 0]
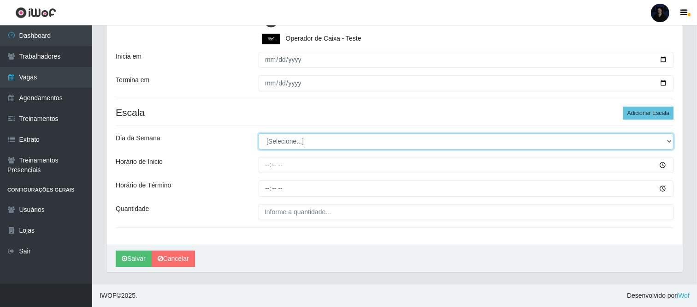
click at [298, 148] on select "[Selecione...] Segunda Terça Quarta Quinta Sexta Sábado Domingo" at bounding box center [466, 141] width 415 height 16
select select "6"
click at [259, 133] on select "[Selecione...] Segunda Terça Quarta Quinta Sexta Sábado Domingo" at bounding box center [466, 141] width 415 height 16
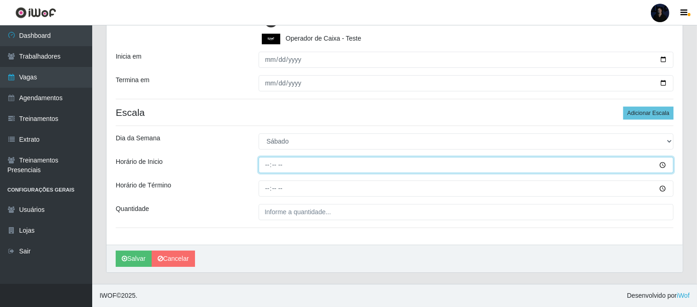
click at [268, 163] on input "Horário de Inicio" at bounding box center [466, 165] width 415 height 16
click at [276, 166] on input "08:59" at bounding box center [466, 165] width 415 height 16
type input "08:00"
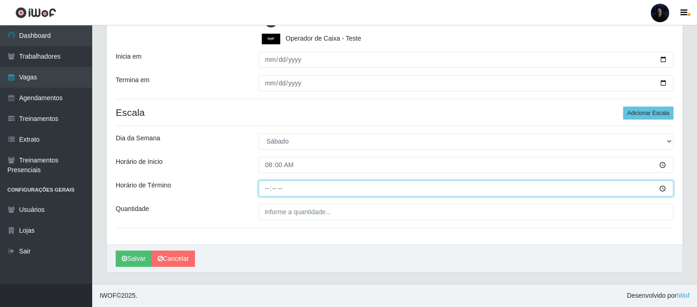
click at [268, 188] on input "Horário de Término" at bounding box center [466, 188] width 415 height 16
drag, startPoint x: 268, startPoint y: 188, endPoint x: 271, endPoint y: 201, distance: 13.7
click at [269, 192] on input "Horário de Término" at bounding box center [466, 188] width 415 height 16
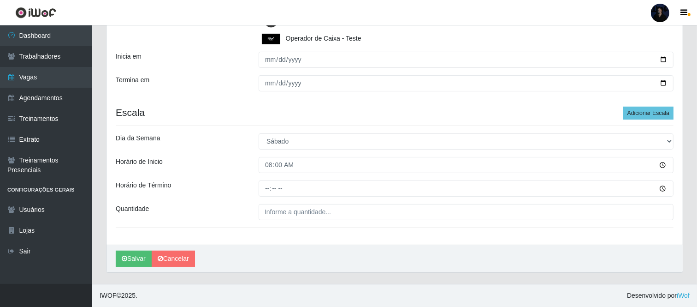
click at [271, 201] on div "Loja Nordestão - Nova Parnamirim Função [Selecione...] Balconista de Padaria Ba…" at bounding box center [395, 76] width 576 height 336
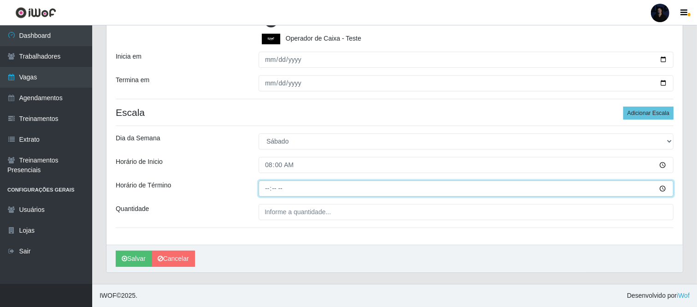
click at [268, 185] on input "Horário de Término" at bounding box center [466, 188] width 415 height 16
click at [267, 189] on input "08:00" at bounding box center [466, 188] width 415 height 16
click at [267, 189] on input "14:00" at bounding box center [466, 188] width 415 height 16
click at [268, 191] on input "14:00" at bounding box center [466, 188] width 415 height 16
drag, startPoint x: 271, startPoint y: 197, endPoint x: 271, endPoint y: 203, distance: 6.0
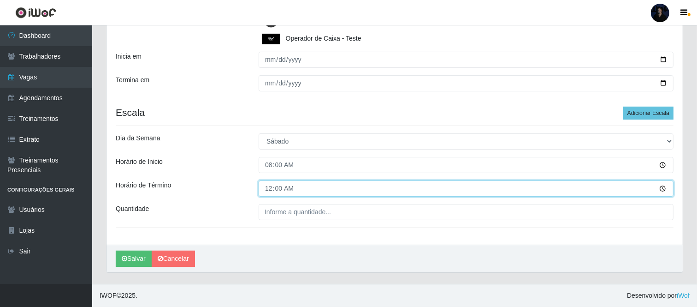
click at [271, 203] on div "Loja Nordestão - Nova Parnamirim Função [Selecione...] Balconista de Padaria Ba…" at bounding box center [395, 76] width 576 height 336
type input "14:00"
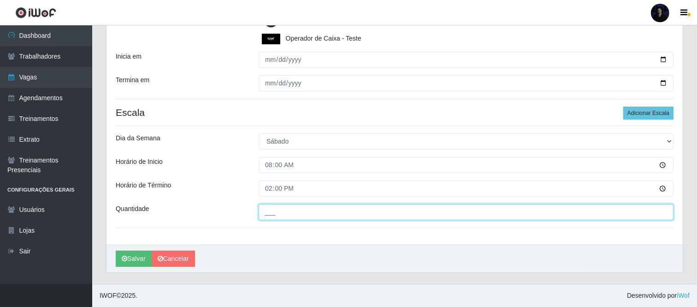
click at [271, 204] on input "___" at bounding box center [466, 212] width 415 height 16
drag, startPoint x: 273, startPoint y: 211, endPoint x: 213, endPoint y: 207, distance: 60.1
click at [213, 207] on div "Quantidade __1" at bounding box center [395, 212] width 572 height 16
type input "1__"
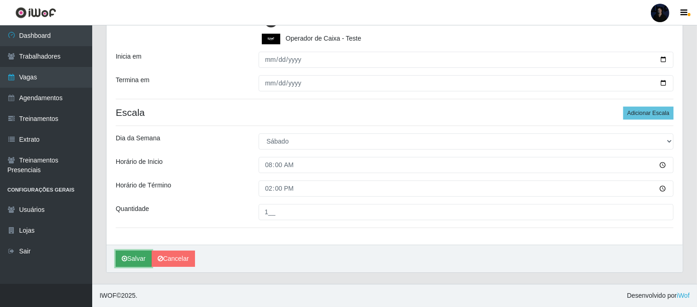
click at [129, 260] on button "Salvar" at bounding box center [134, 258] width 36 height 16
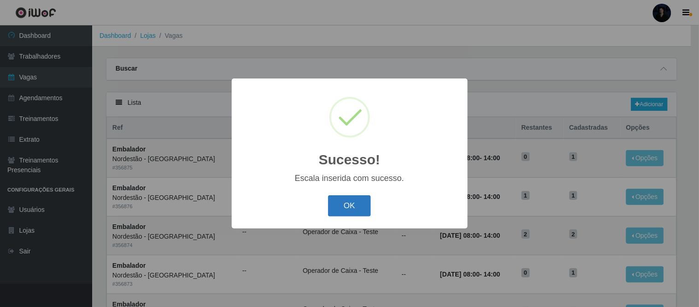
click at [349, 207] on button "OK" at bounding box center [349, 206] width 43 height 22
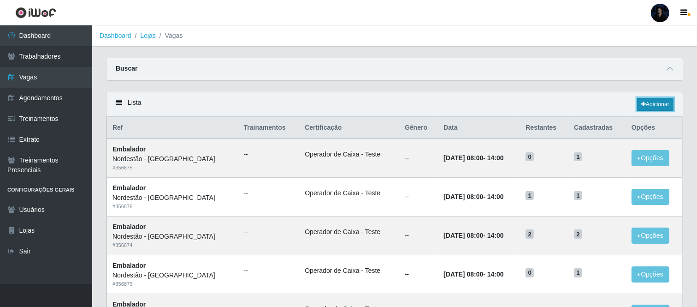
click at [645, 103] on link "Adicionar" at bounding box center [655, 104] width 36 height 13
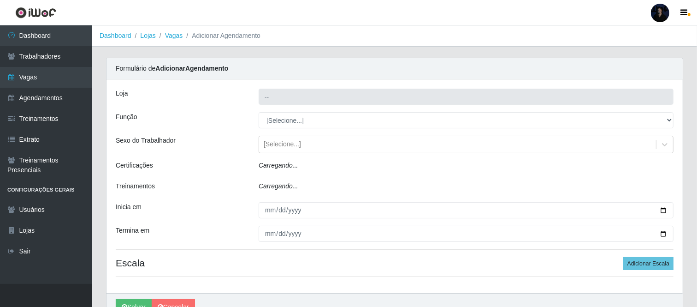
type input "Nordestão - [GEOGRAPHIC_DATA]"
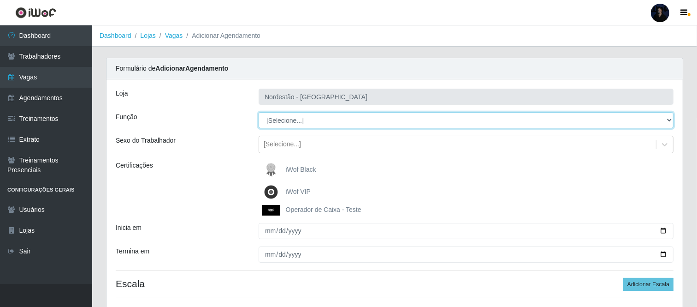
click at [282, 117] on select "[Selecione...] Balconista de Padaria Balconista de Padaria + Balconista de Pada…" at bounding box center [466, 120] width 415 height 16
select select "1"
click at [259, 112] on select "[Selecione...] Balconista de Padaria Balconista de Padaria + Balconista de Pada…" at bounding box center [466, 120] width 415 height 16
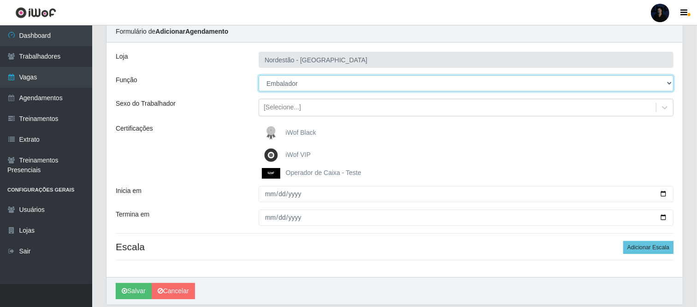
scroll to position [70, 0]
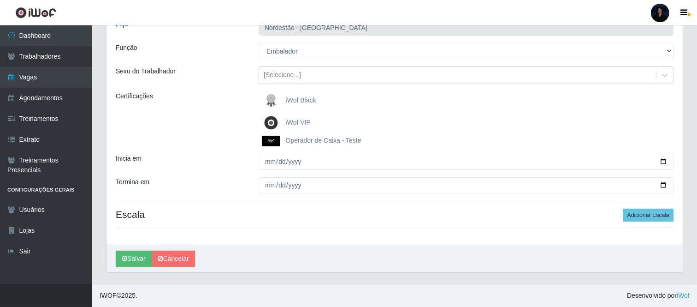
click at [282, 142] on img at bounding box center [273, 141] width 22 height 11
click at [0, 0] on input "Operador de Caixa - Teste" at bounding box center [0, 0] width 0 height 0
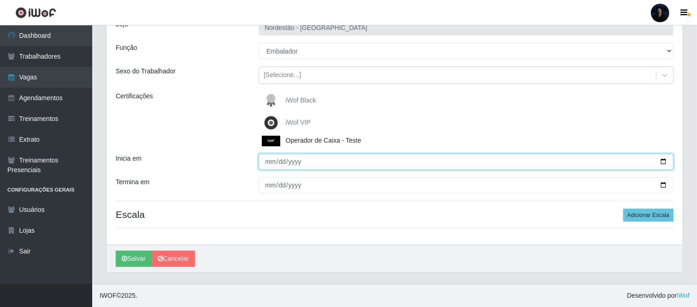
click at [662, 159] on input "Inicia em" at bounding box center [466, 162] width 415 height 16
type input "[DATE]"
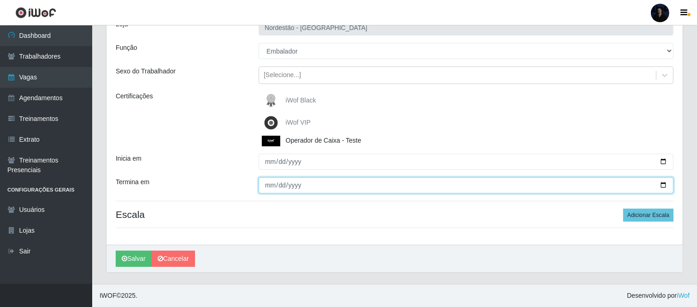
click at [666, 184] on input "Termina em" at bounding box center [466, 185] width 415 height 16
type input "[DATE]"
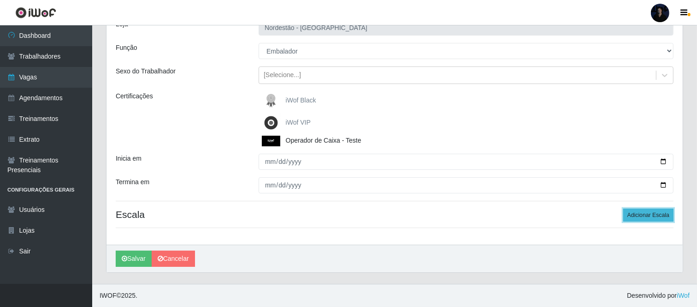
click at [640, 216] on button "Adicionar Escala" at bounding box center [648, 214] width 50 height 13
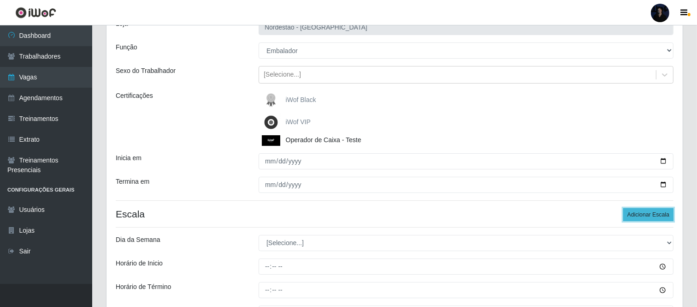
click at [640, 216] on button "Adicionar Escala" at bounding box center [648, 214] width 50 height 13
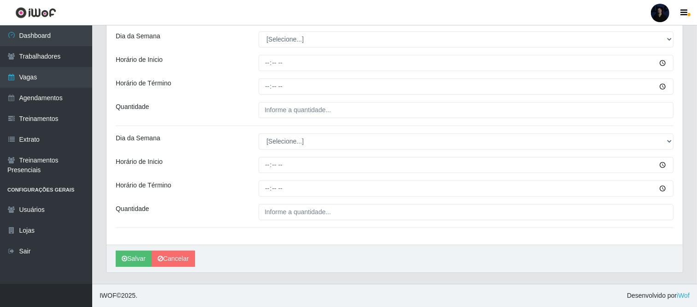
scroll to position [273, 0]
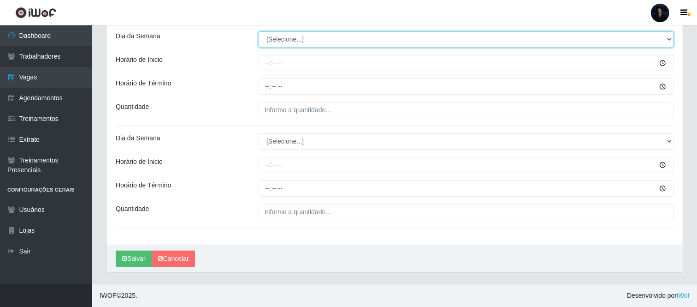
click at [287, 44] on select "[Selecione...] Segunda Terça Quarta Quinta Sexta Sábado Domingo" at bounding box center [466, 39] width 415 height 16
select select "1"
click at [259, 31] on select "[Selecione...] Segunda Terça Quarta Quinta Sexta Sábado Domingo" at bounding box center [466, 39] width 415 height 16
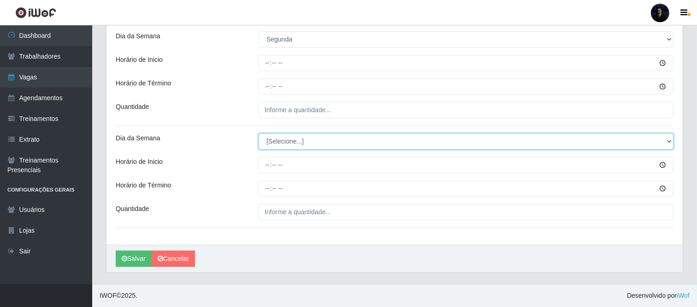
click at [288, 143] on select "[Selecione...] Segunda Terça Quarta Quinta Sexta Sábado Domingo" at bounding box center [466, 141] width 415 height 16
select select "5"
click at [259, 133] on select "[Selecione...] Segunda Terça Quarta Quinta Sexta Sábado Domingo" at bounding box center [466, 141] width 415 height 16
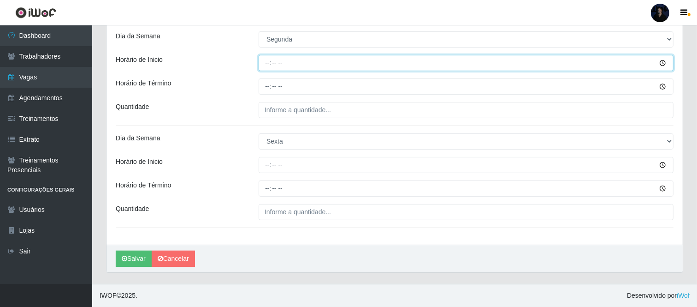
click at [263, 69] on input "Horário de Inicio" at bounding box center [466, 63] width 415 height 16
type input "08:00"
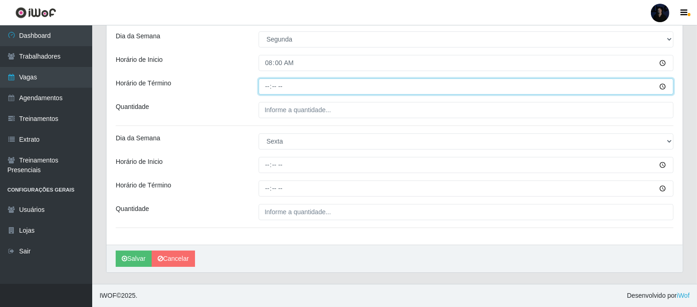
click at [269, 90] on input "Horário de Término" at bounding box center [466, 86] width 415 height 16
type input "14:00"
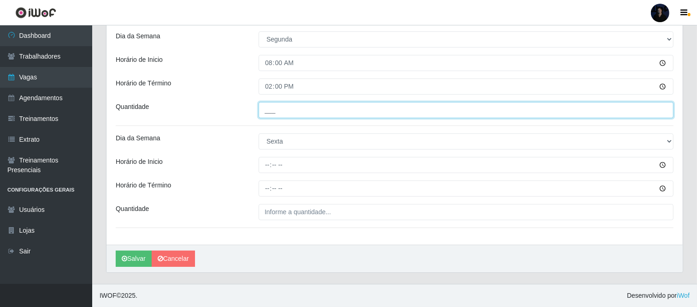
click at [264, 113] on input "___" at bounding box center [466, 110] width 415 height 16
type input "1__"
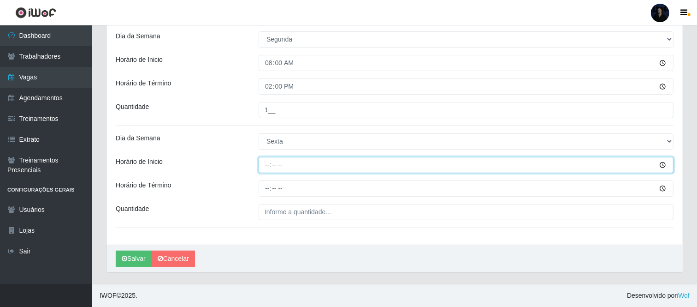
click at [265, 163] on input "Horário de Inicio" at bounding box center [466, 165] width 415 height 16
type input "08:00"
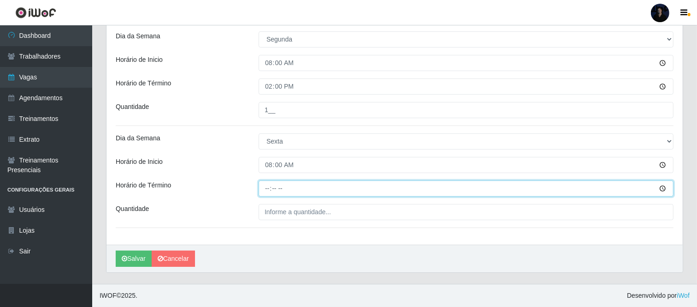
click at [266, 185] on input "Horário de Término" at bounding box center [466, 188] width 415 height 16
type input "14:00"
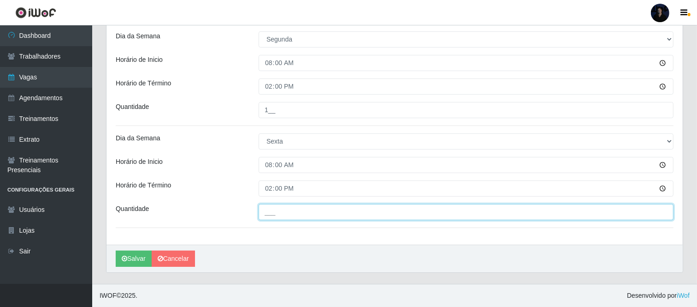
click at [268, 210] on input "___" at bounding box center [466, 212] width 415 height 16
type input "1__"
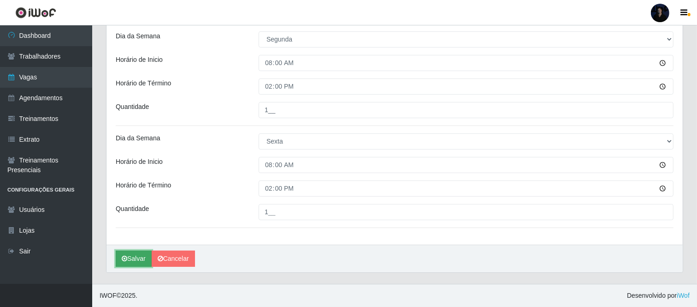
click at [125, 259] on icon "submit" at bounding box center [125, 258] width 6 height 6
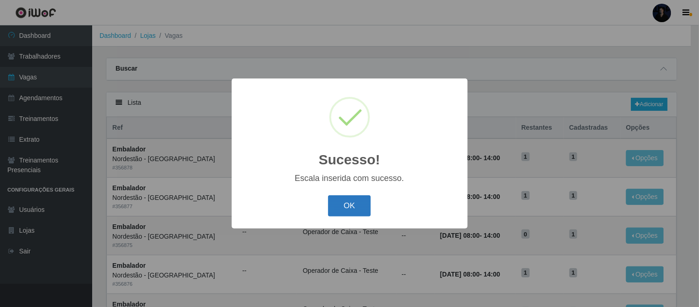
click at [346, 202] on button "OK" at bounding box center [349, 206] width 43 height 22
